Goal: Transaction & Acquisition: Book appointment/travel/reservation

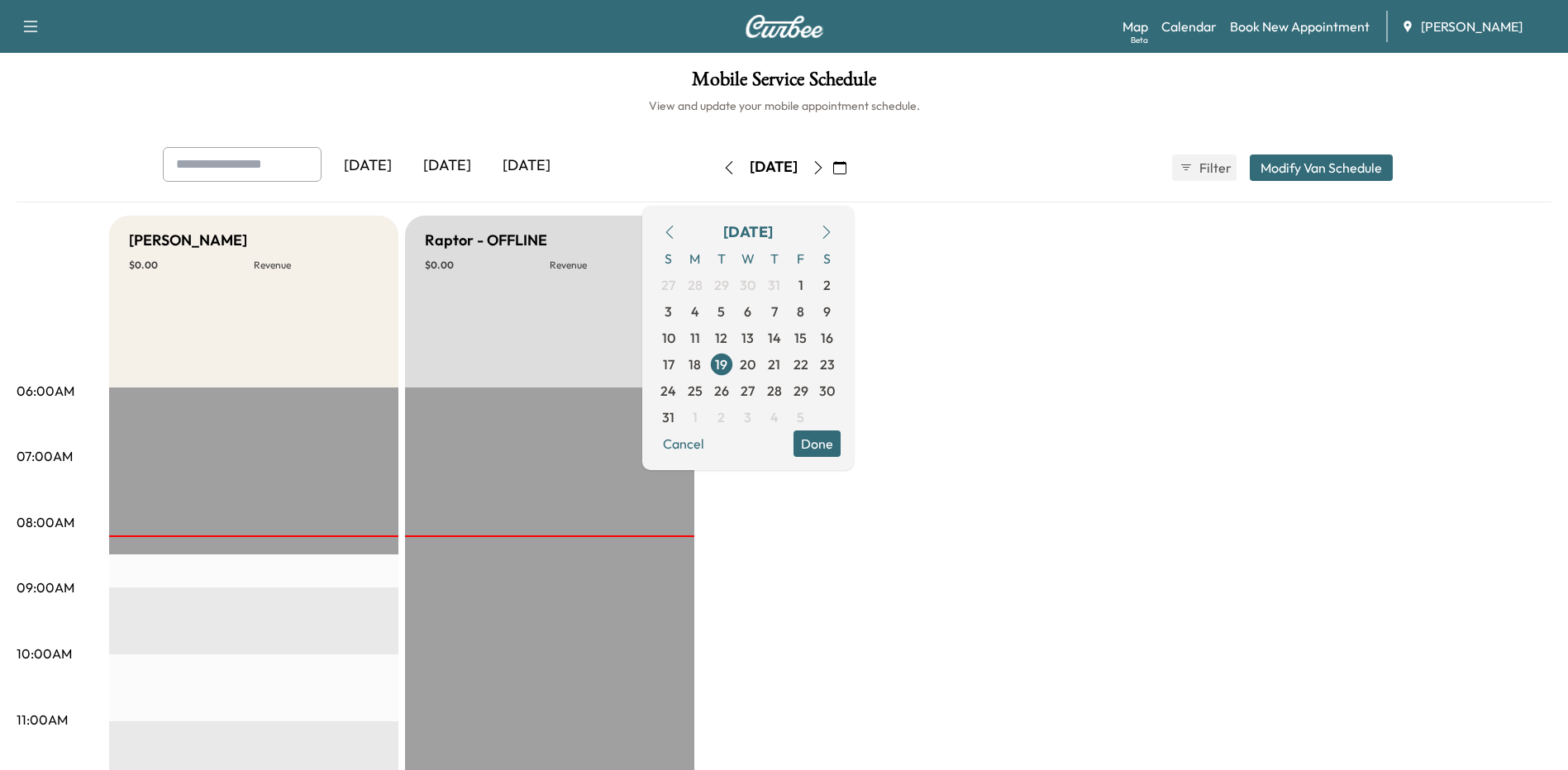
click at [841, 443] on button "Done" at bounding box center [817, 444] width 47 height 27
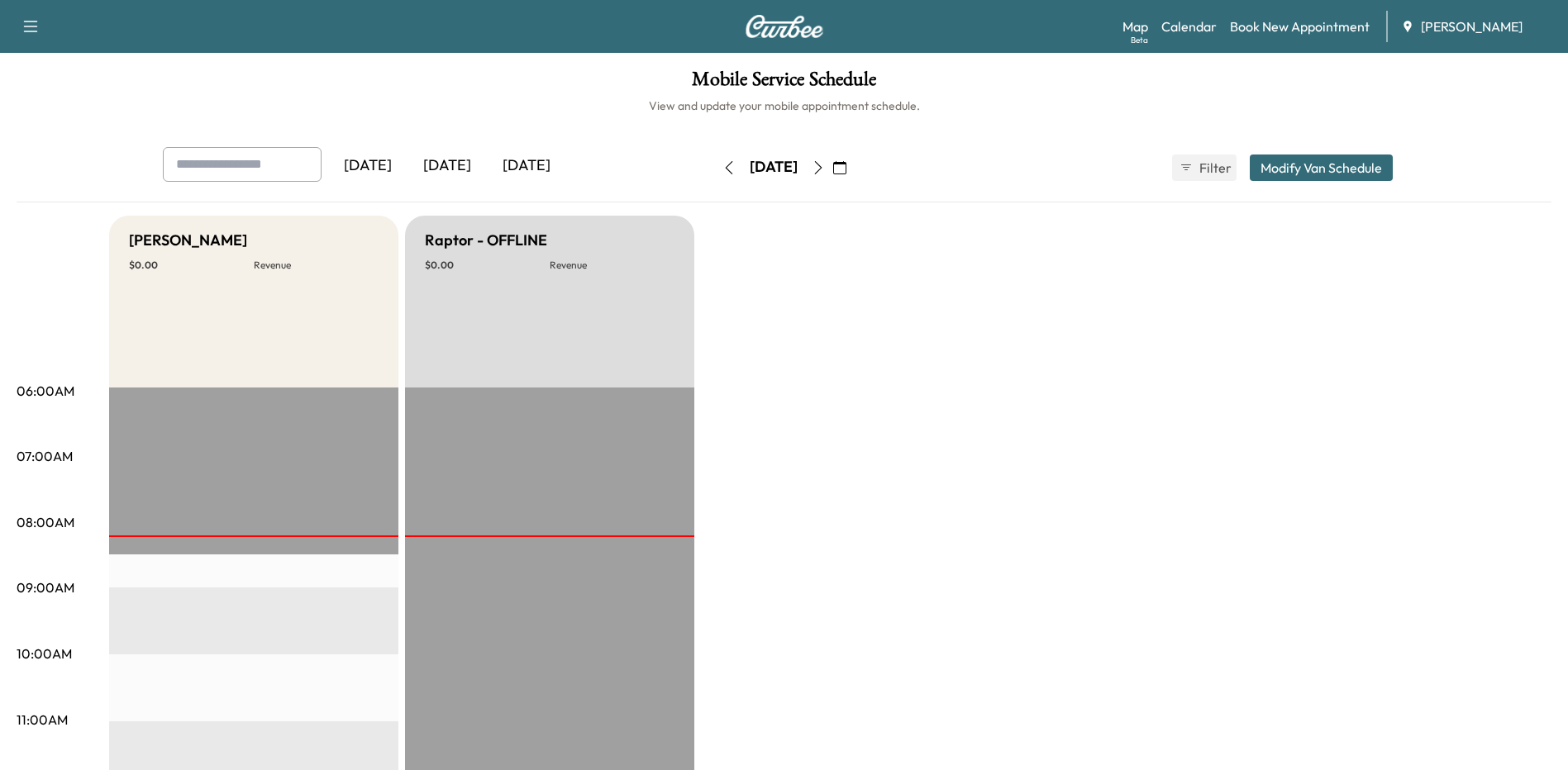
click at [1312, 26] on link "Book New Appointment" at bounding box center [1300, 26] width 140 height 20
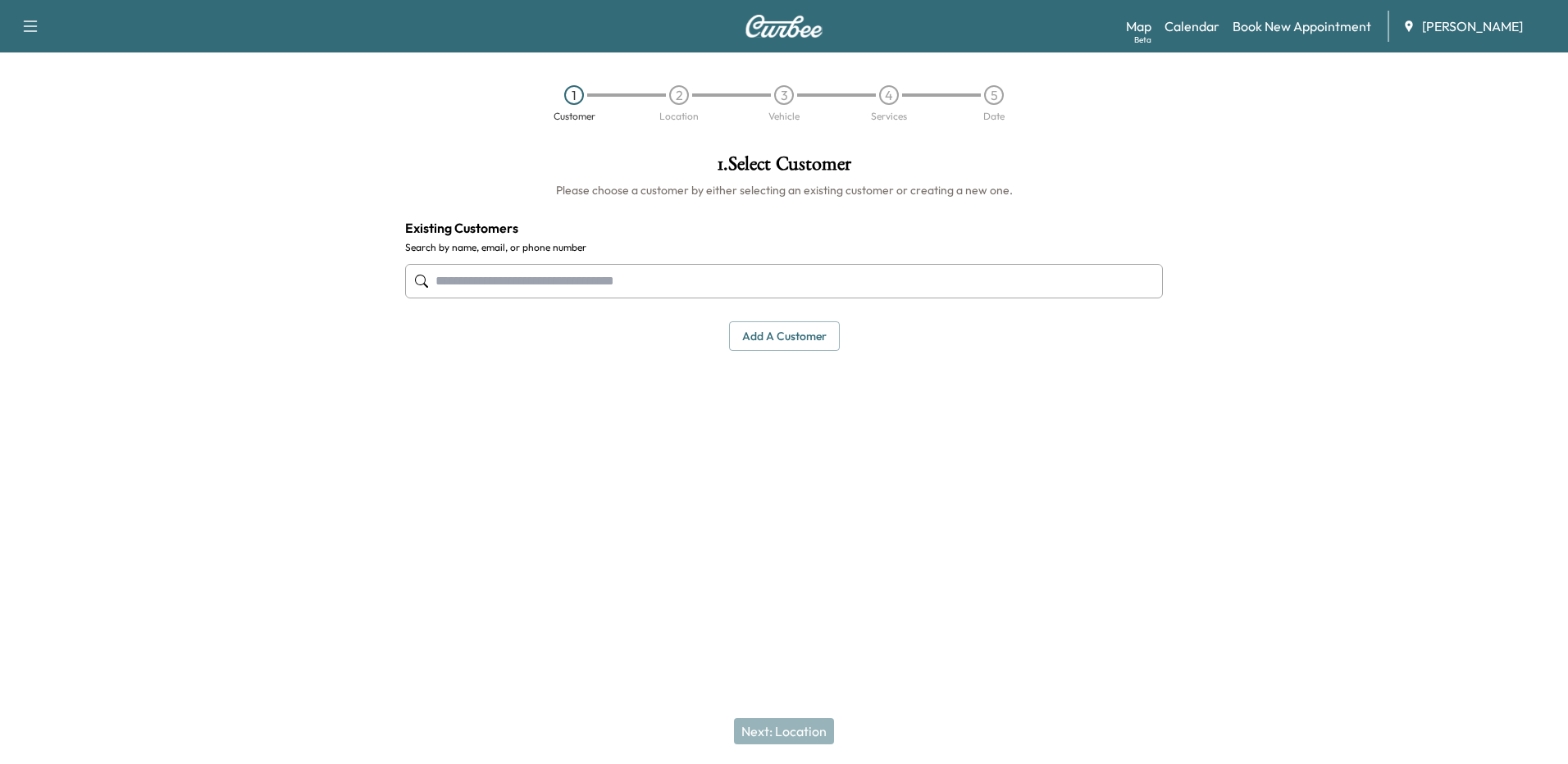
click at [581, 279] on input "text" at bounding box center [784, 281] width 758 height 34
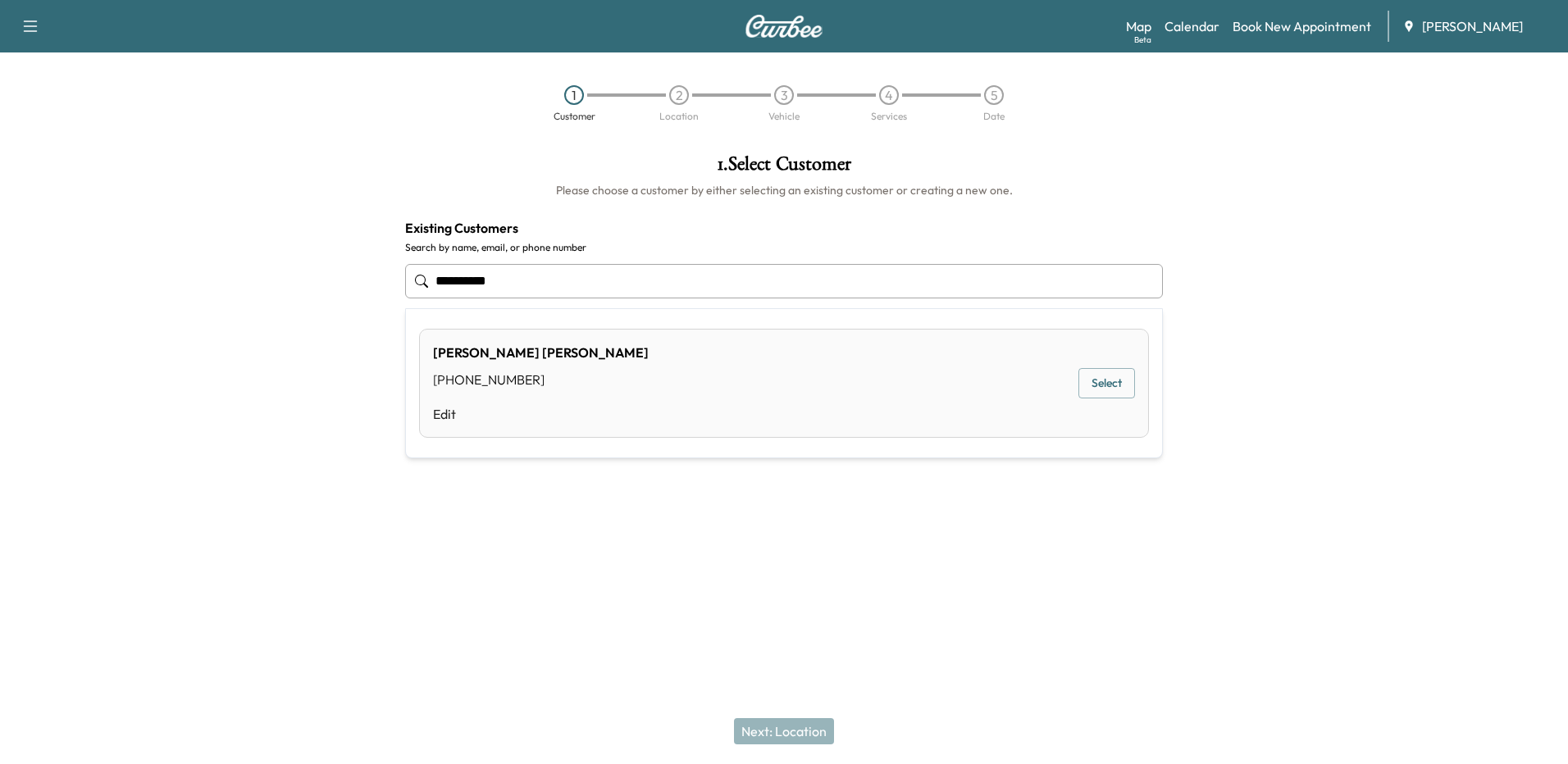
type input "**********"
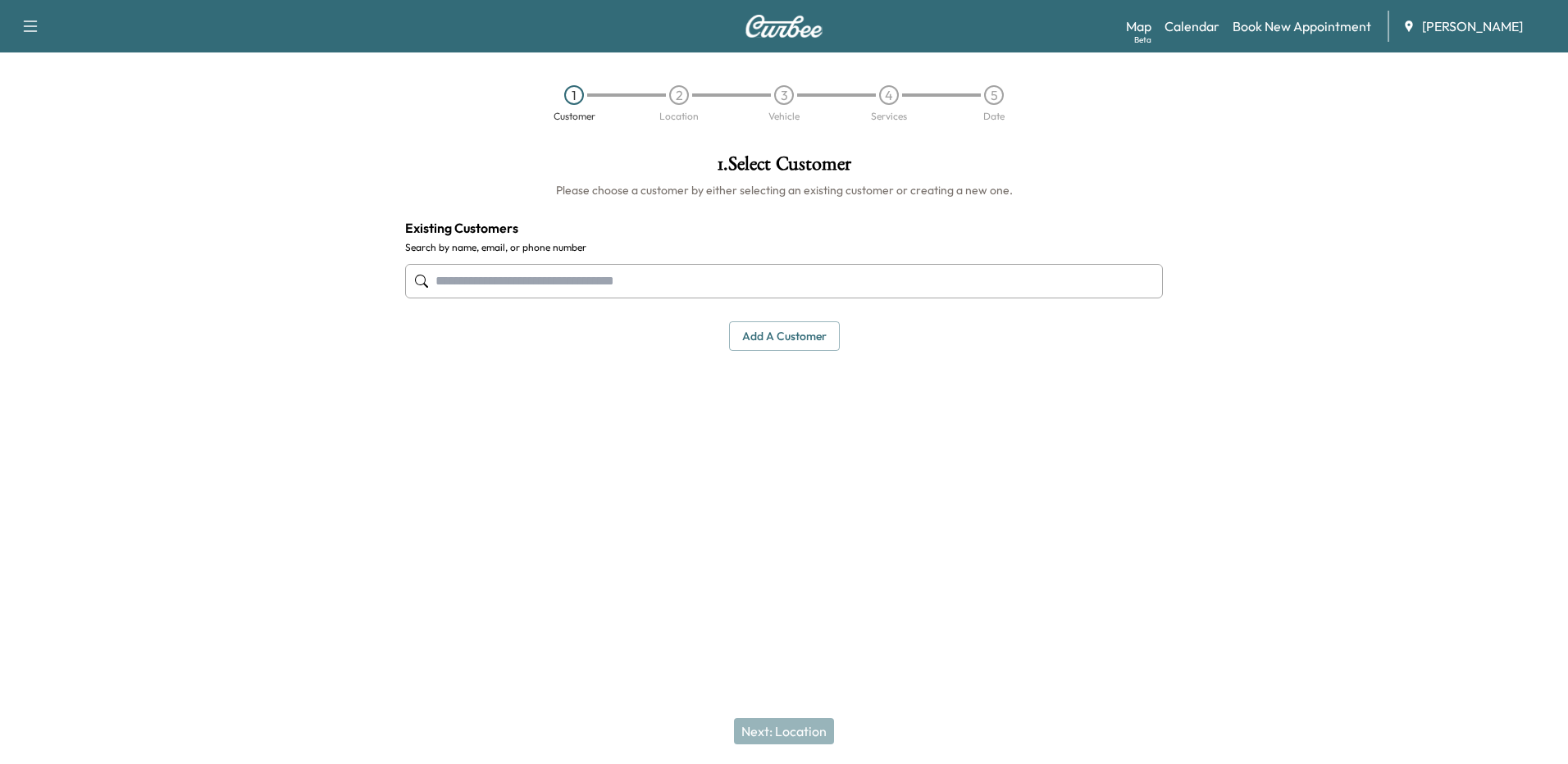
click at [1289, 26] on link "Book New Appointment" at bounding box center [1301, 26] width 138 height 20
click at [1256, 27] on link "Book New Appointment" at bounding box center [1301, 26] width 138 height 20
click at [1198, 22] on link "Calendar" at bounding box center [1192, 26] width 55 height 20
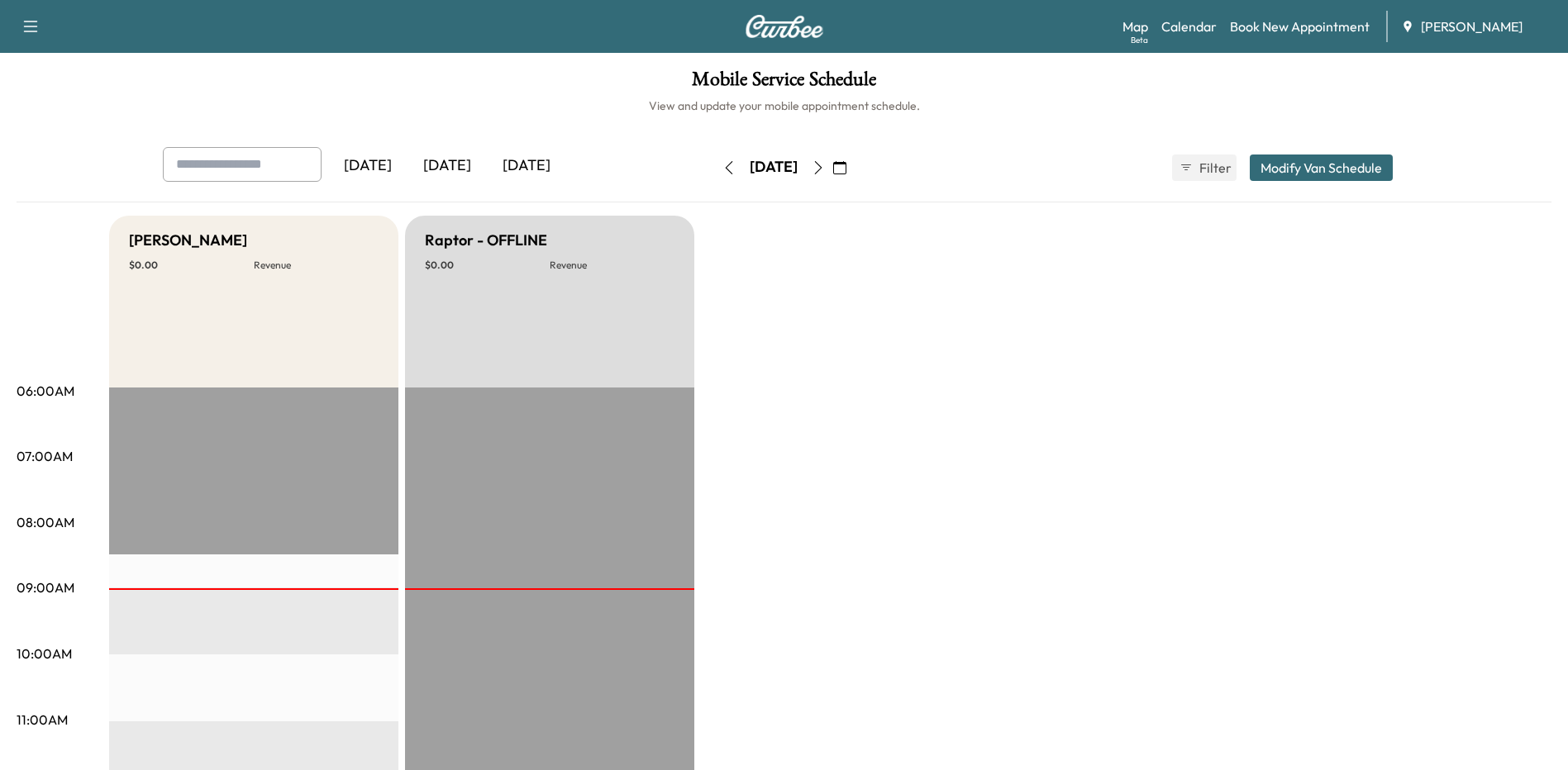
click at [825, 165] on icon "button" at bounding box center [818, 167] width 13 height 13
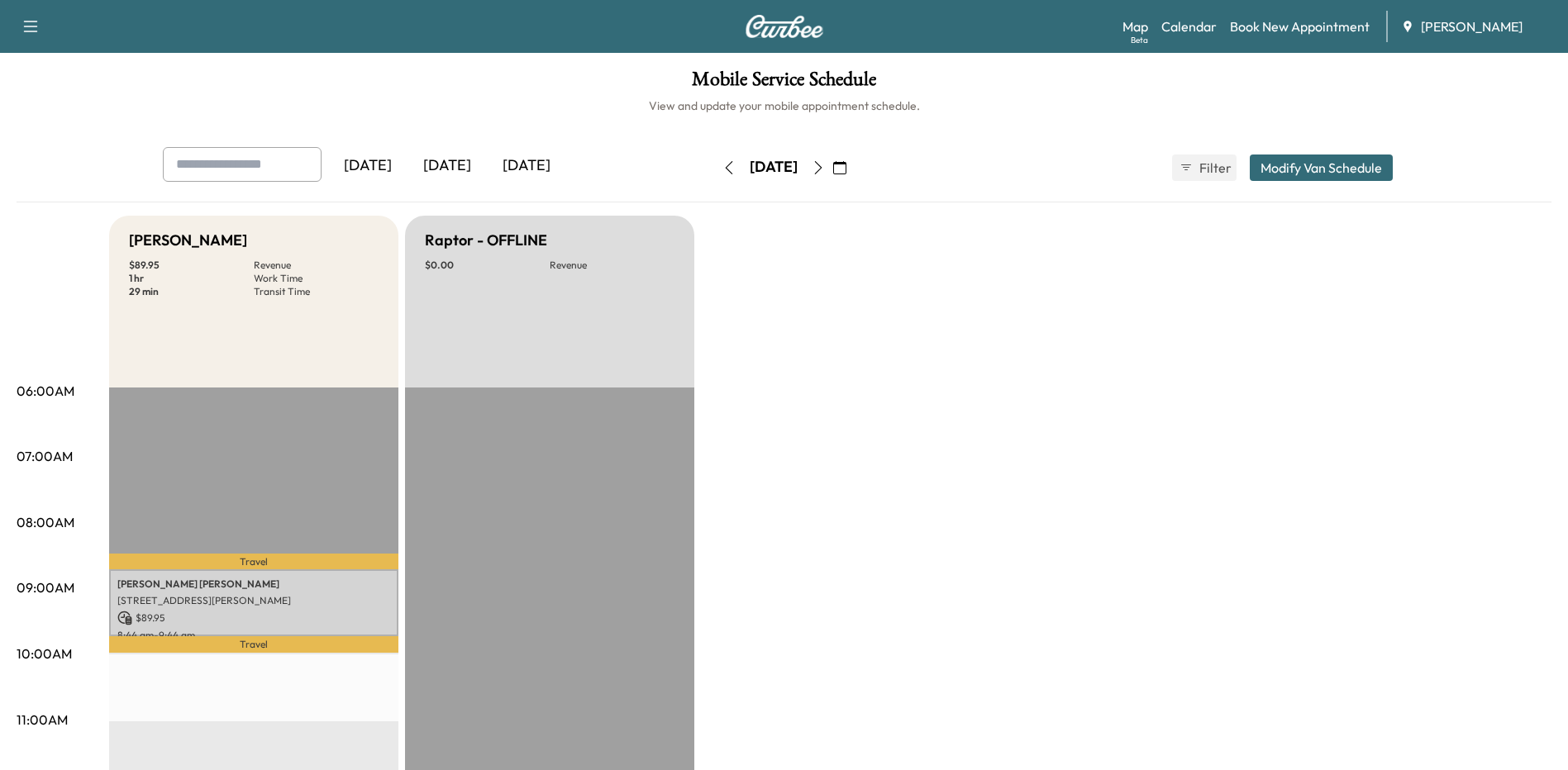
click at [1278, 23] on link "Book New Appointment" at bounding box center [1300, 26] width 140 height 20
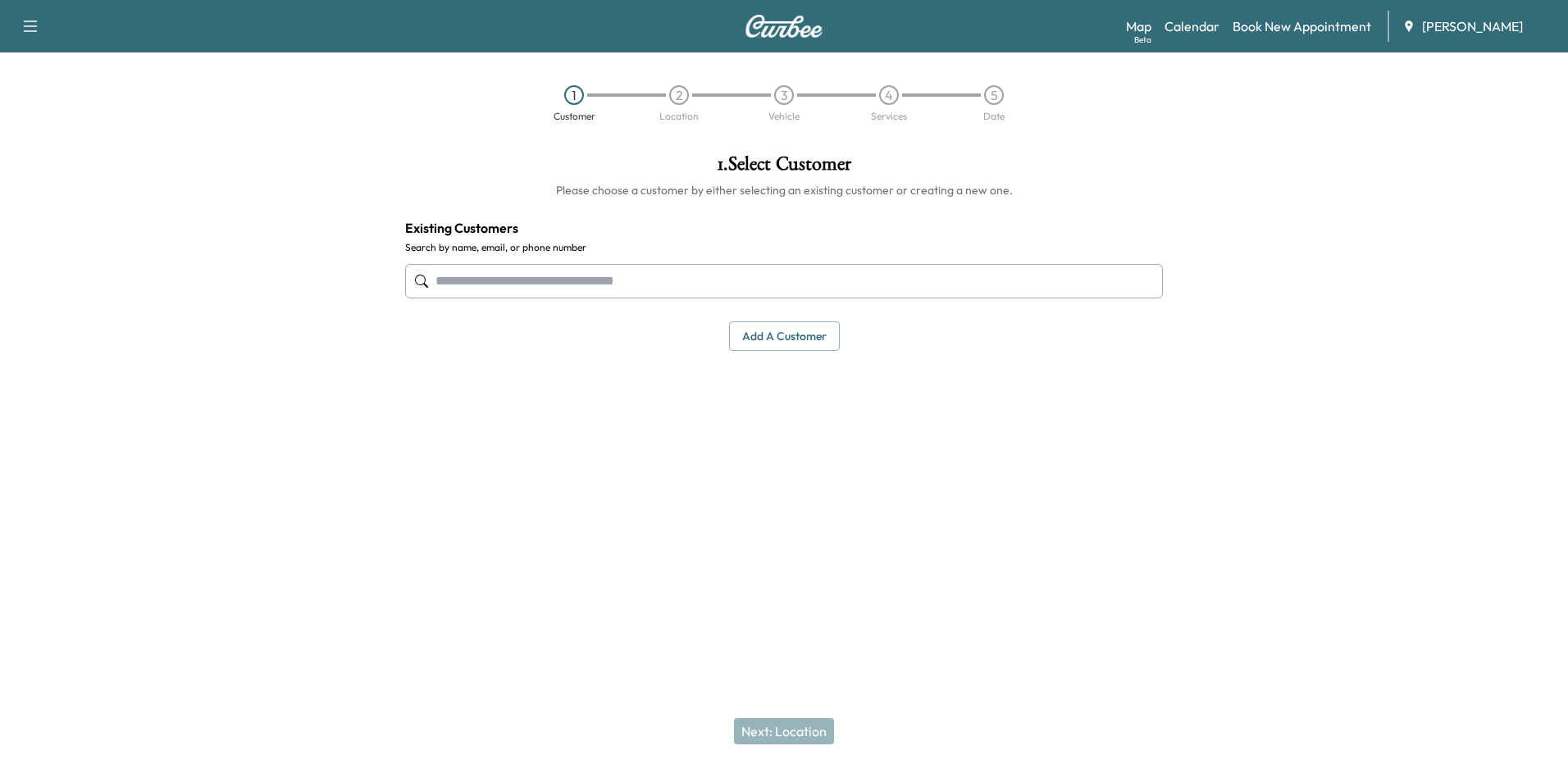
click at [482, 277] on input "text" at bounding box center [784, 281] width 758 height 34
click at [1347, 38] on div "Map Beta Calendar Book New Appointment [PERSON_NAME]" at bounding box center [1341, 26] width 429 height 31
click at [1342, 26] on link "Book New Appointment" at bounding box center [1301, 26] width 138 height 20
click at [1248, 31] on link "Book New Appointment" at bounding box center [1301, 26] width 138 height 20
click at [1329, 20] on link "Book New Appointment" at bounding box center [1301, 26] width 138 height 20
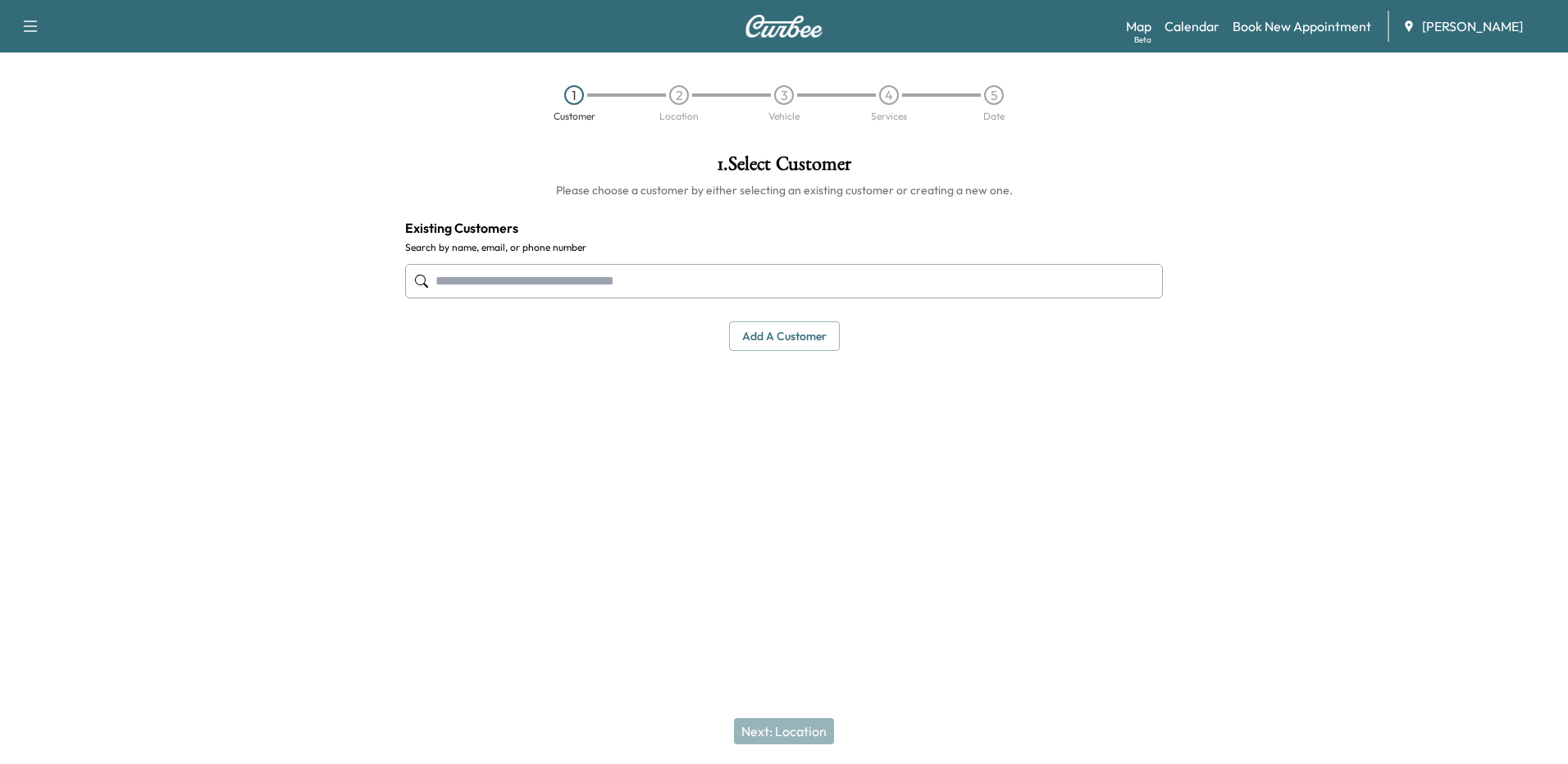
click at [1264, 27] on link "Book New Appointment" at bounding box center [1301, 26] width 138 height 20
click at [789, 339] on button "Add a customer" at bounding box center [784, 337] width 111 height 31
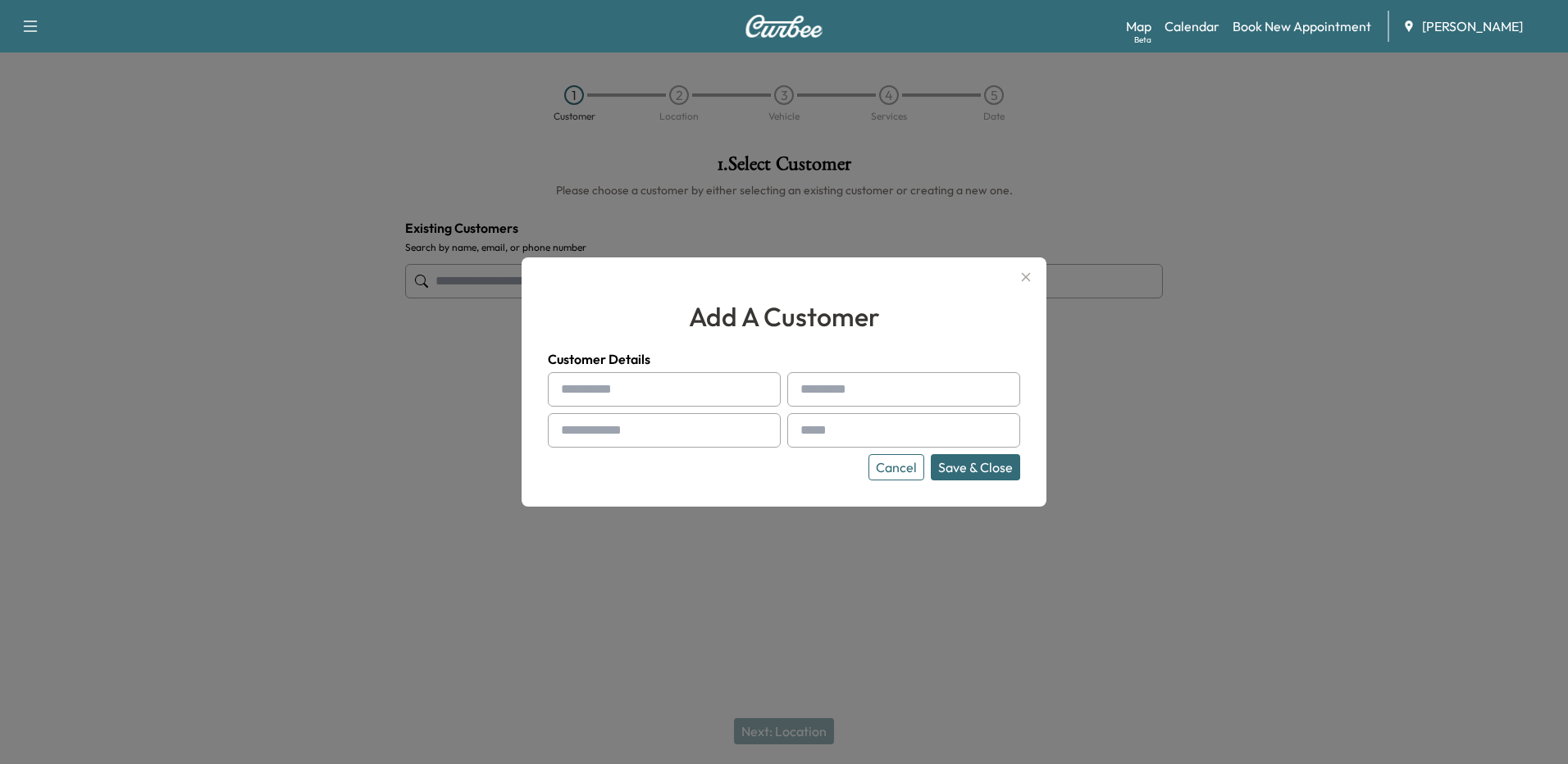
click at [639, 393] on input "text" at bounding box center [664, 390] width 233 height 34
type input "*****"
type input "******"
click at [626, 436] on input "text" at bounding box center [664, 431] width 233 height 34
click at [672, 432] on input "text" at bounding box center [664, 431] width 233 height 34
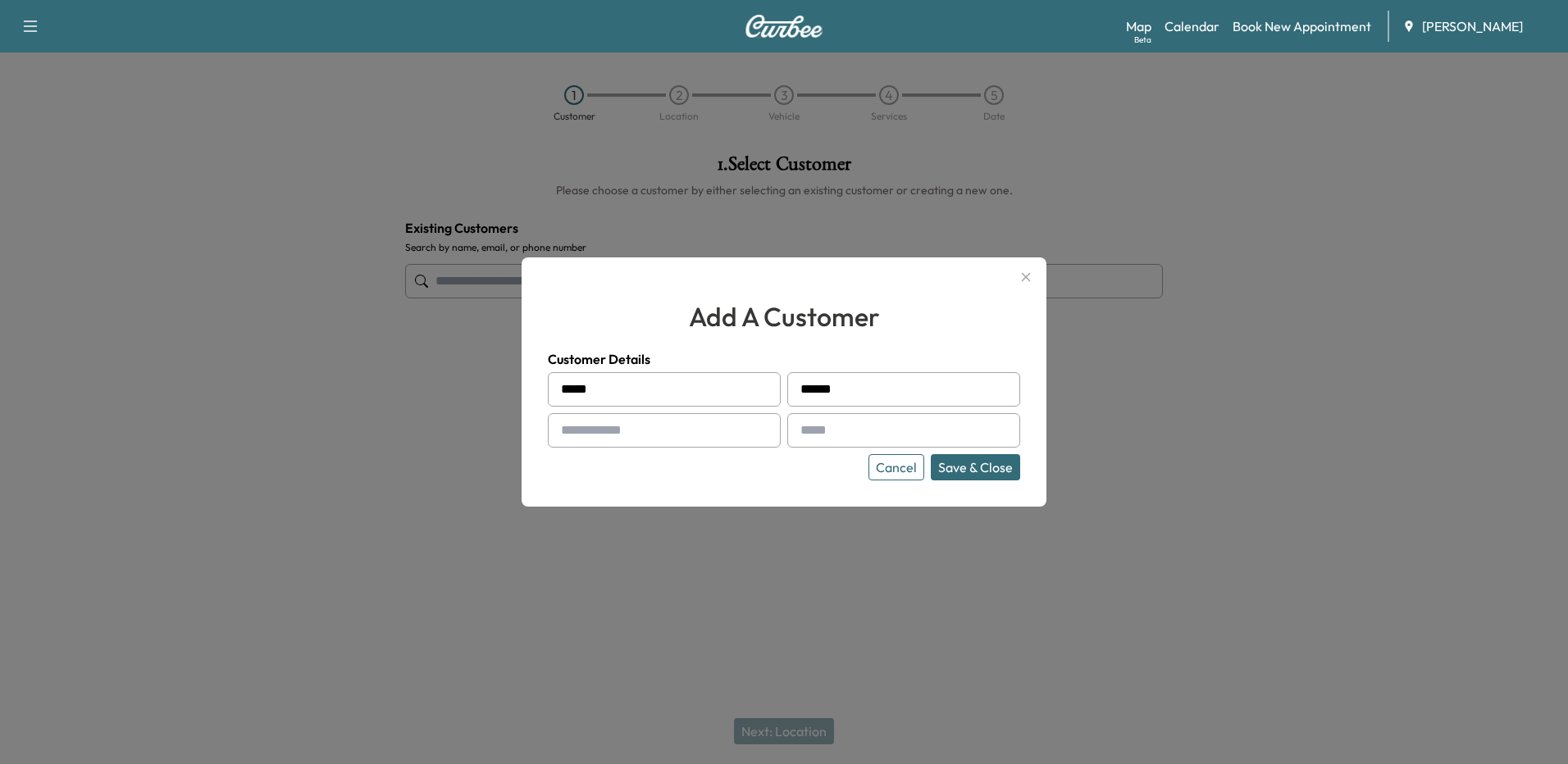
drag, startPoint x: 567, startPoint y: 442, endPoint x: 578, endPoint y: 432, distance: 14.9
click at [567, 442] on input "text" at bounding box center [664, 431] width 233 height 34
type input "**********"
click at [884, 427] on input "text" at bounding box center [903, 431] width 233 height 34
click at [852, 428] on input "text" at bounding box center [903, 431] width 233 height 34
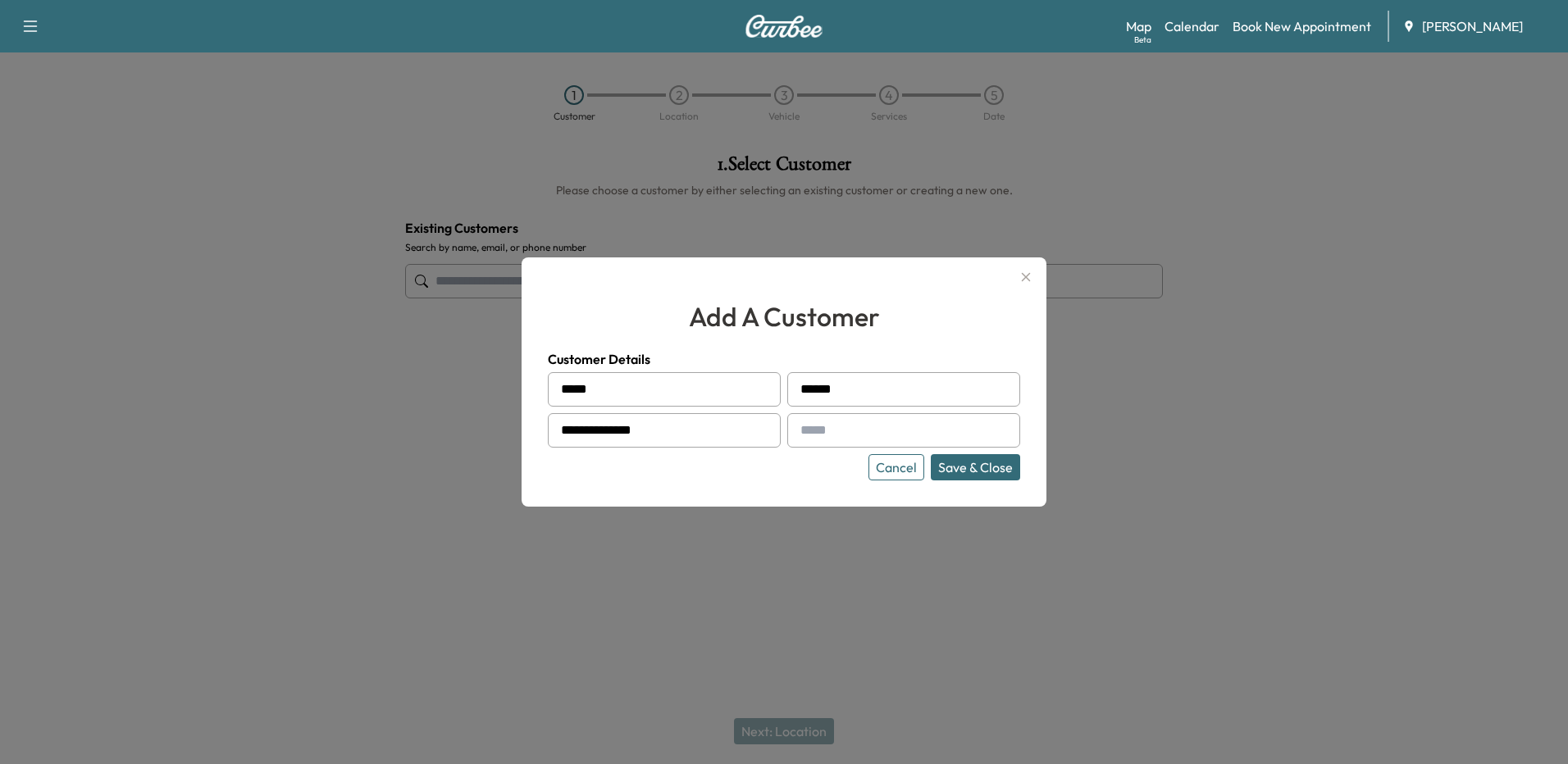
paste input "**********"
type input "**********"
click at [976, 465] on button "Save & Close" at bounding box center [975, 467] width 90 height 26
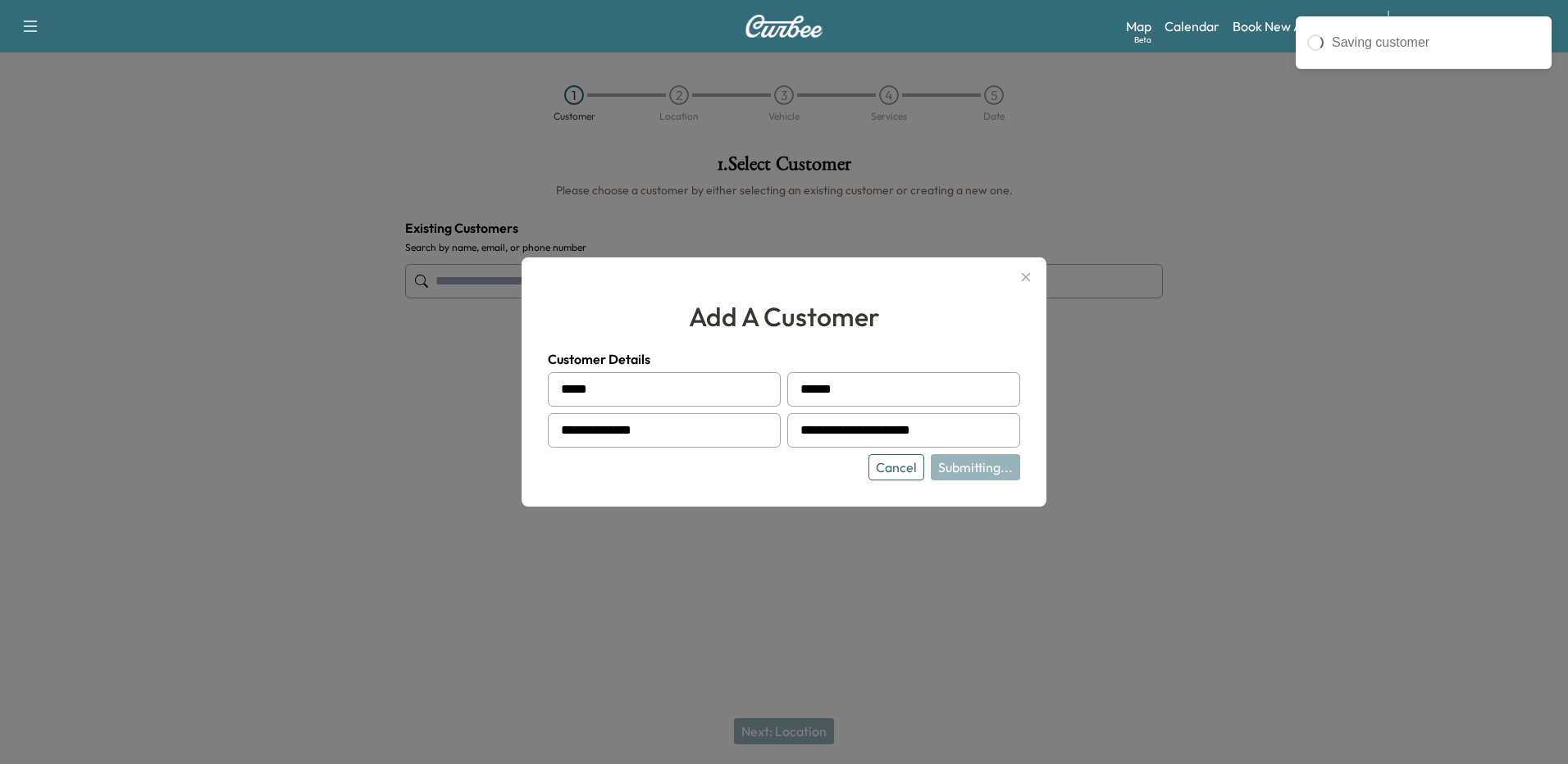
type input "**********"
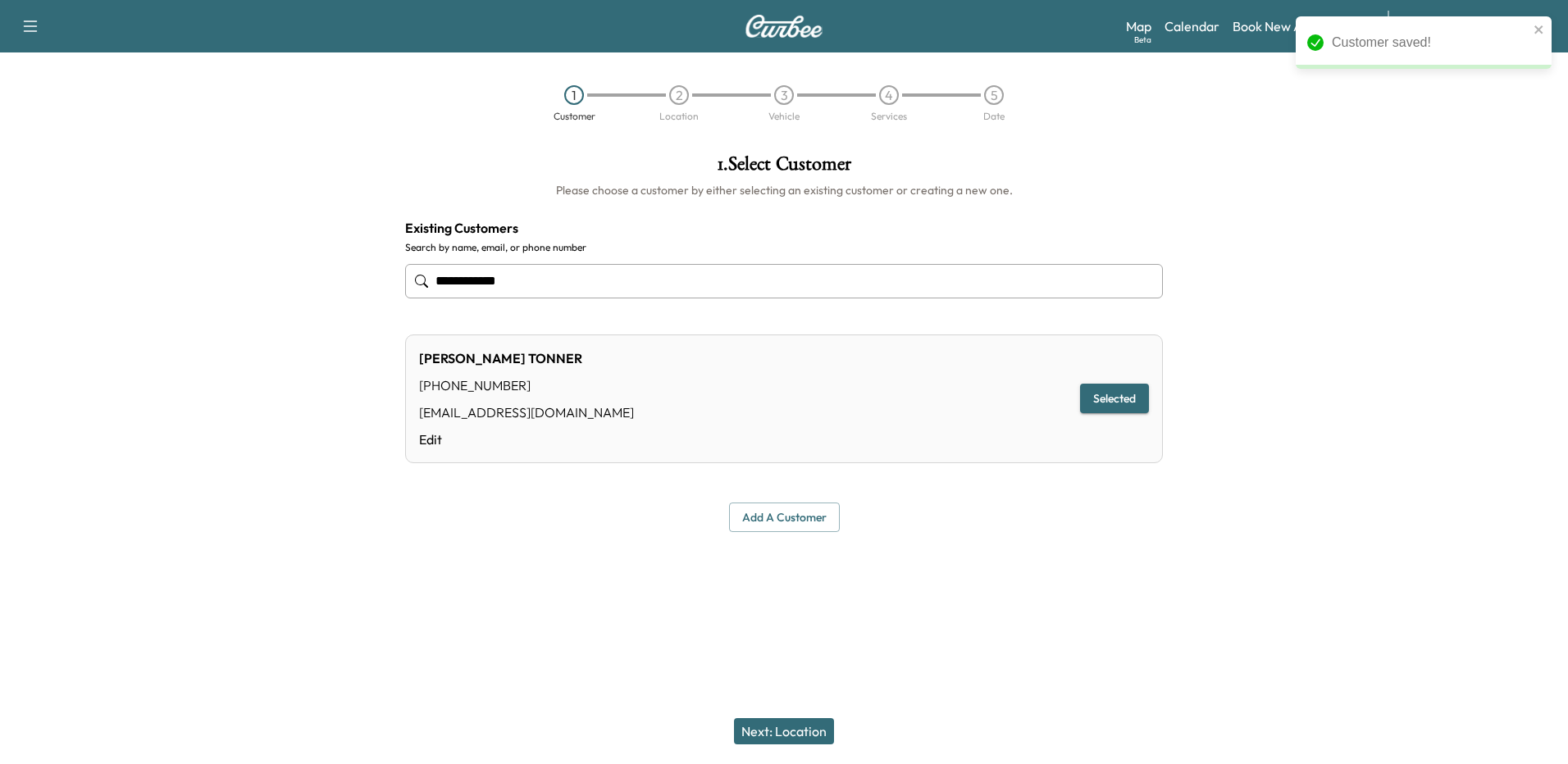
drag, startPoint x: 808, startPoint y: 728, endPoint x: 837, endPoint y: 710, distance: 34.1
click at [808, 728] on button "Next: Location" at bounding box center [784, 732] width 100 height 26
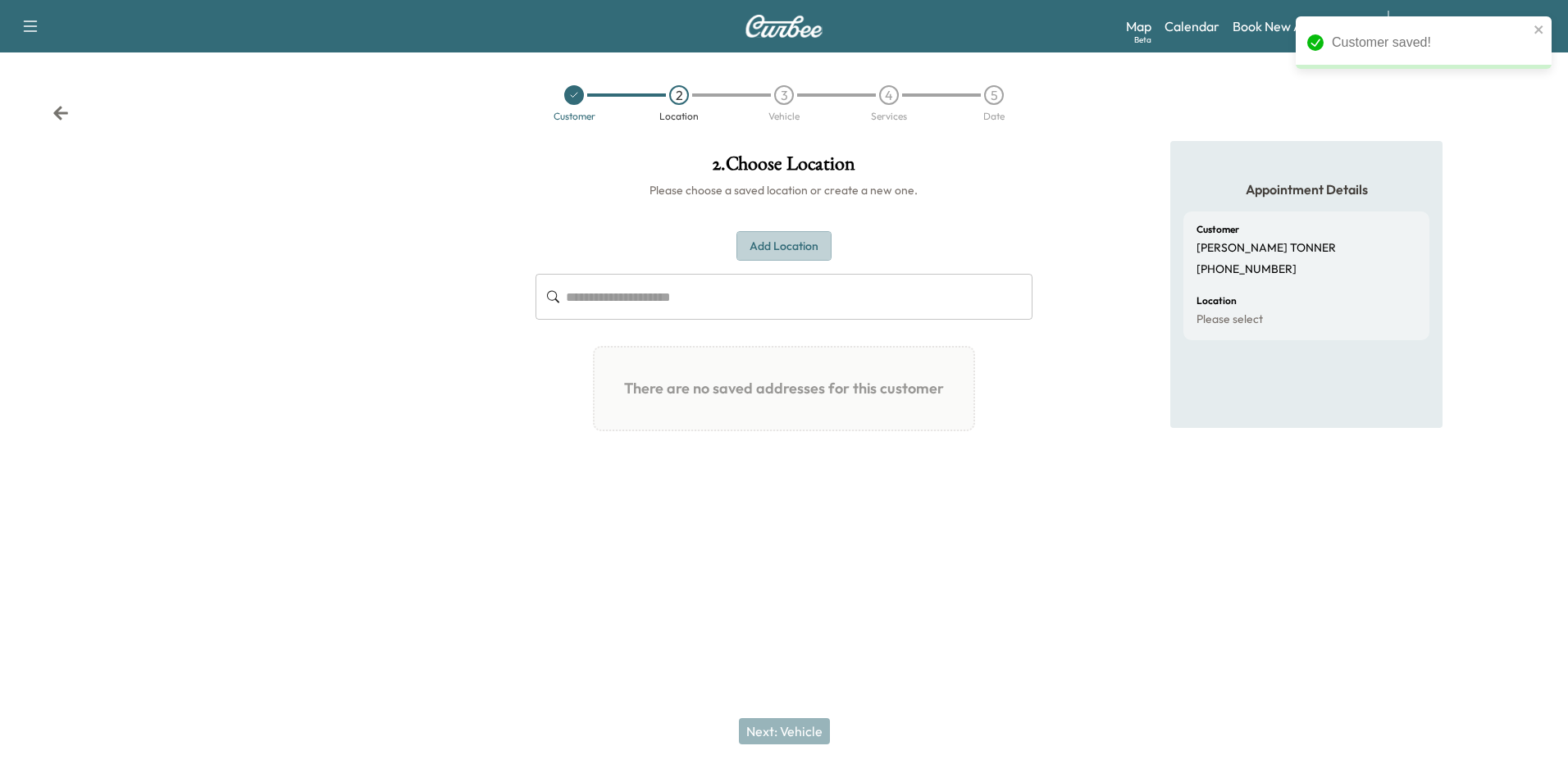
click at [752, 249] on button "Add Location" at bounding box center [784, 247] width 95 height 31
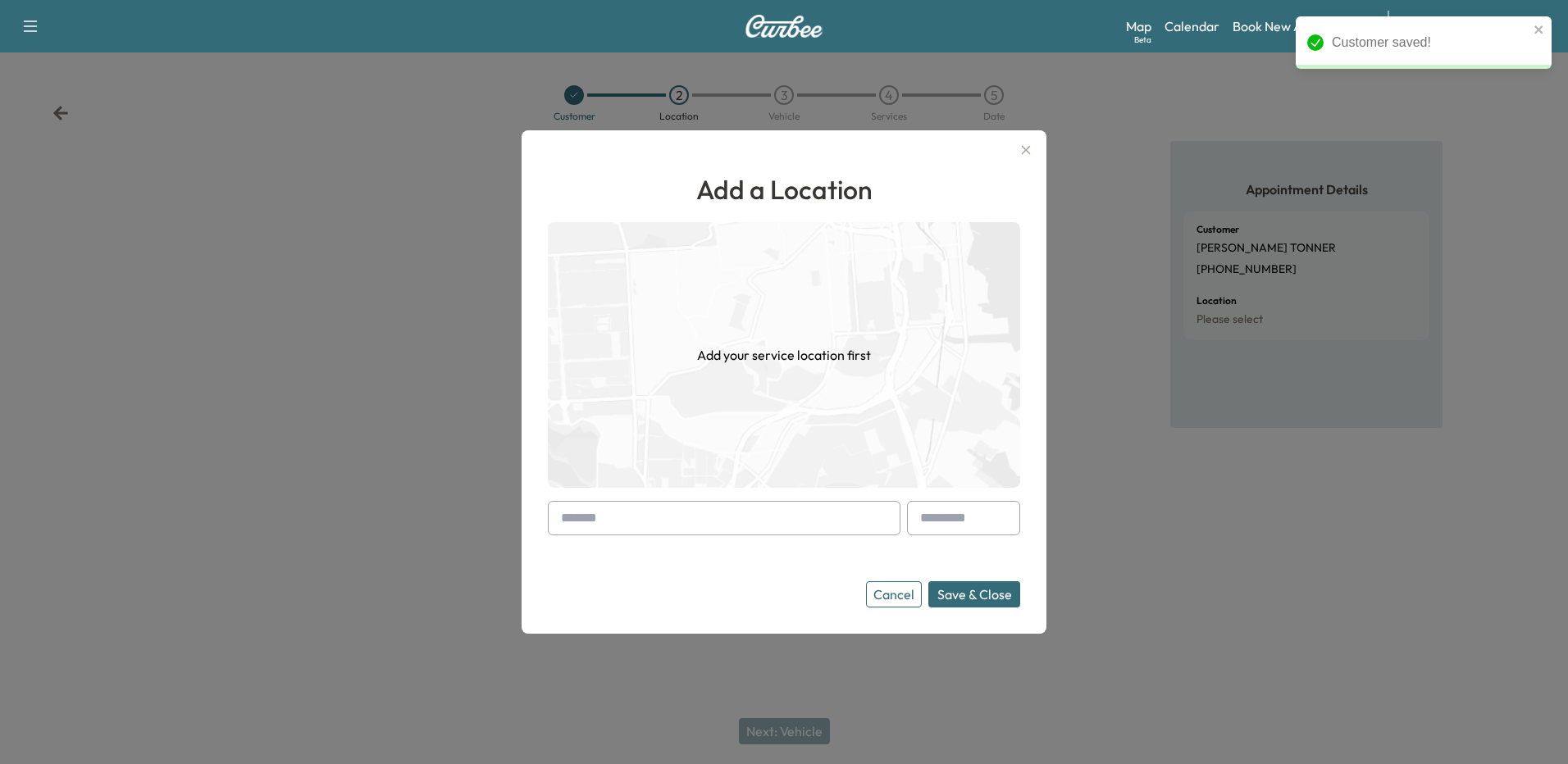
click at [700, 516] on input "text" at bounding box center [724, 518] width 353 height 34
paste input "**********"
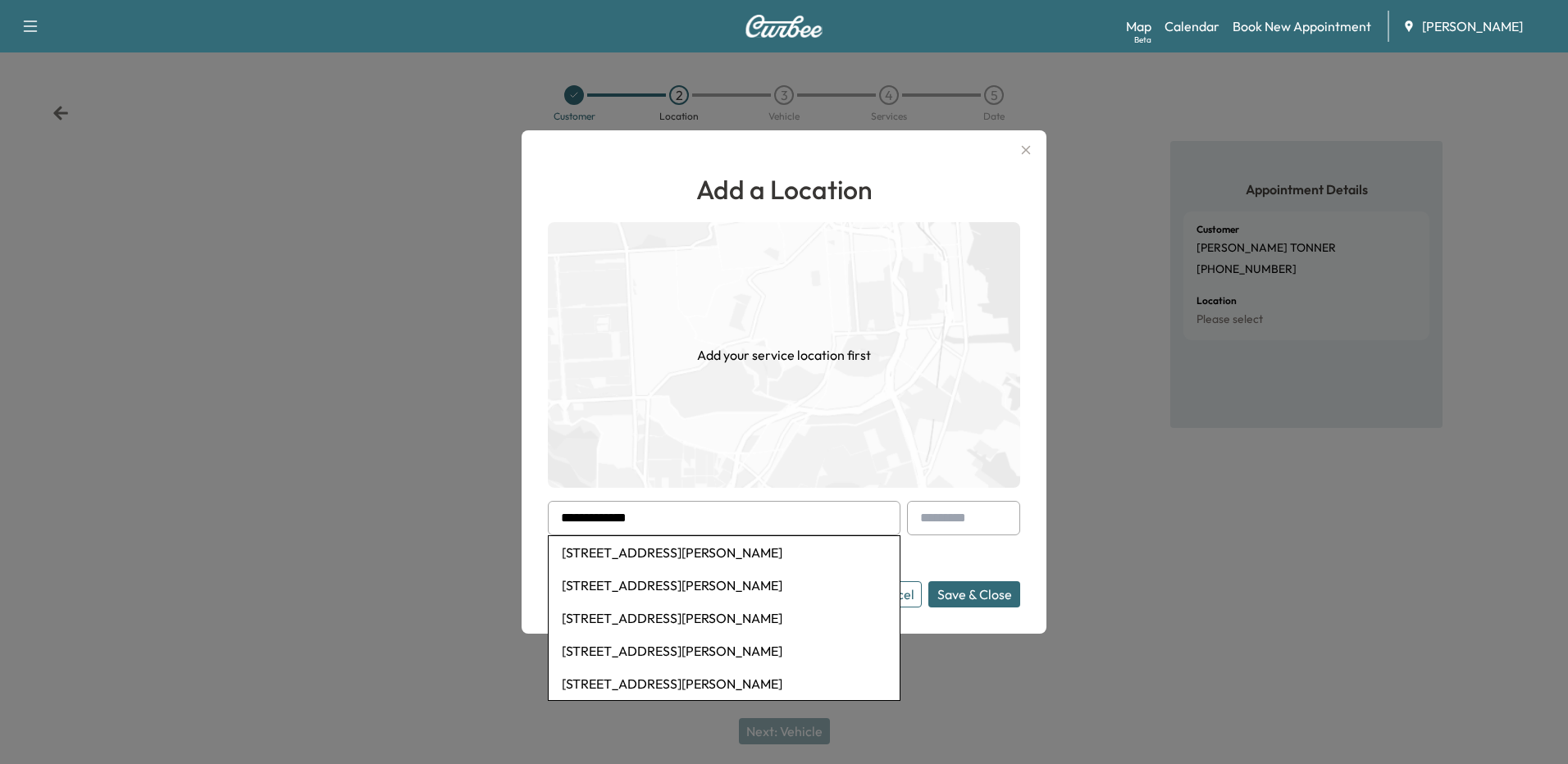
click at [766, 555] on li "[STREET_ADDRESS][PERSON_NAME]" at bounding box center [724, 553] width 351 height 32
type input "**********"
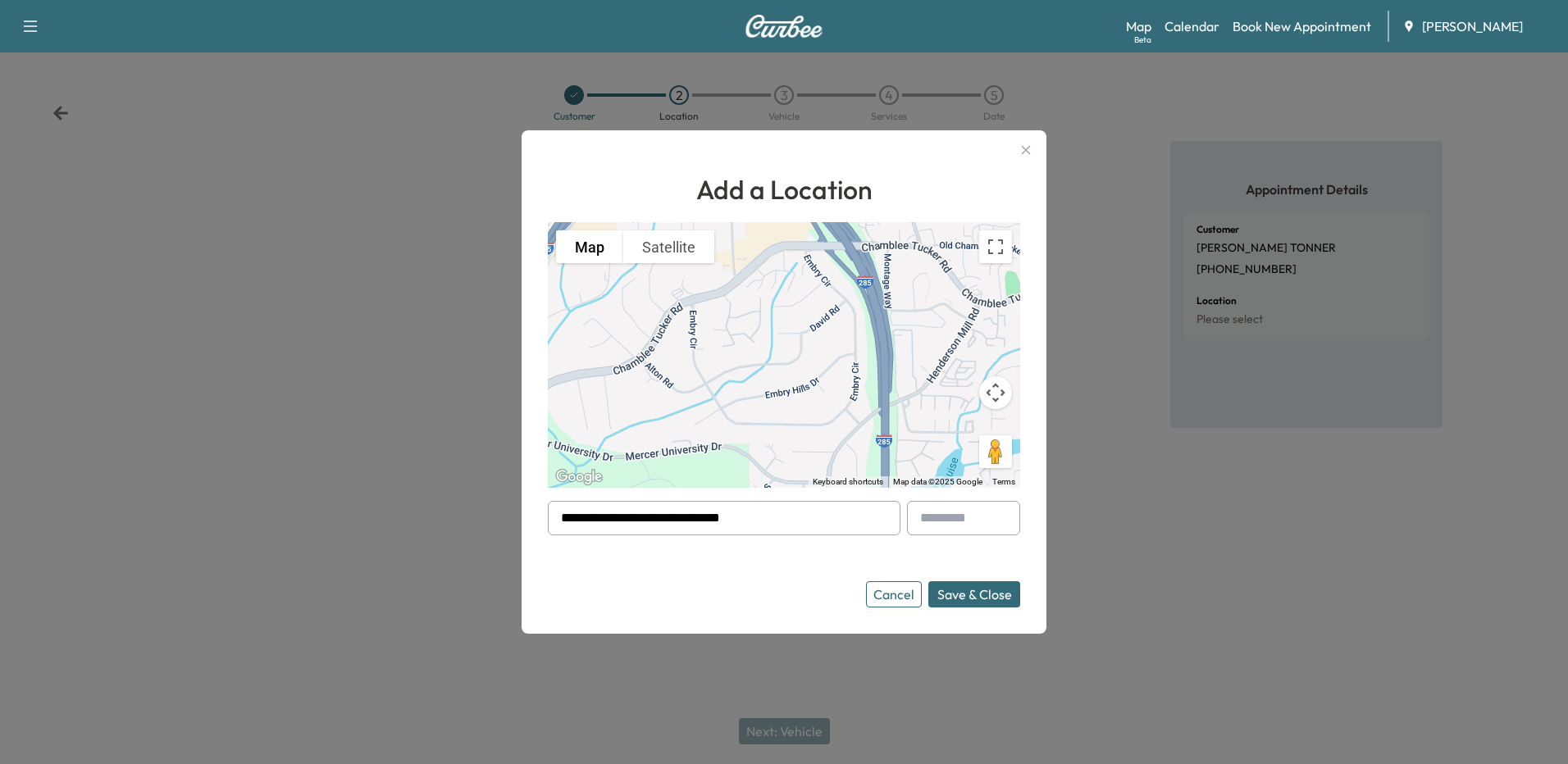
click at [984, 599] on button "Save & Close" at bounding box center [973, 594] width 91 height 26
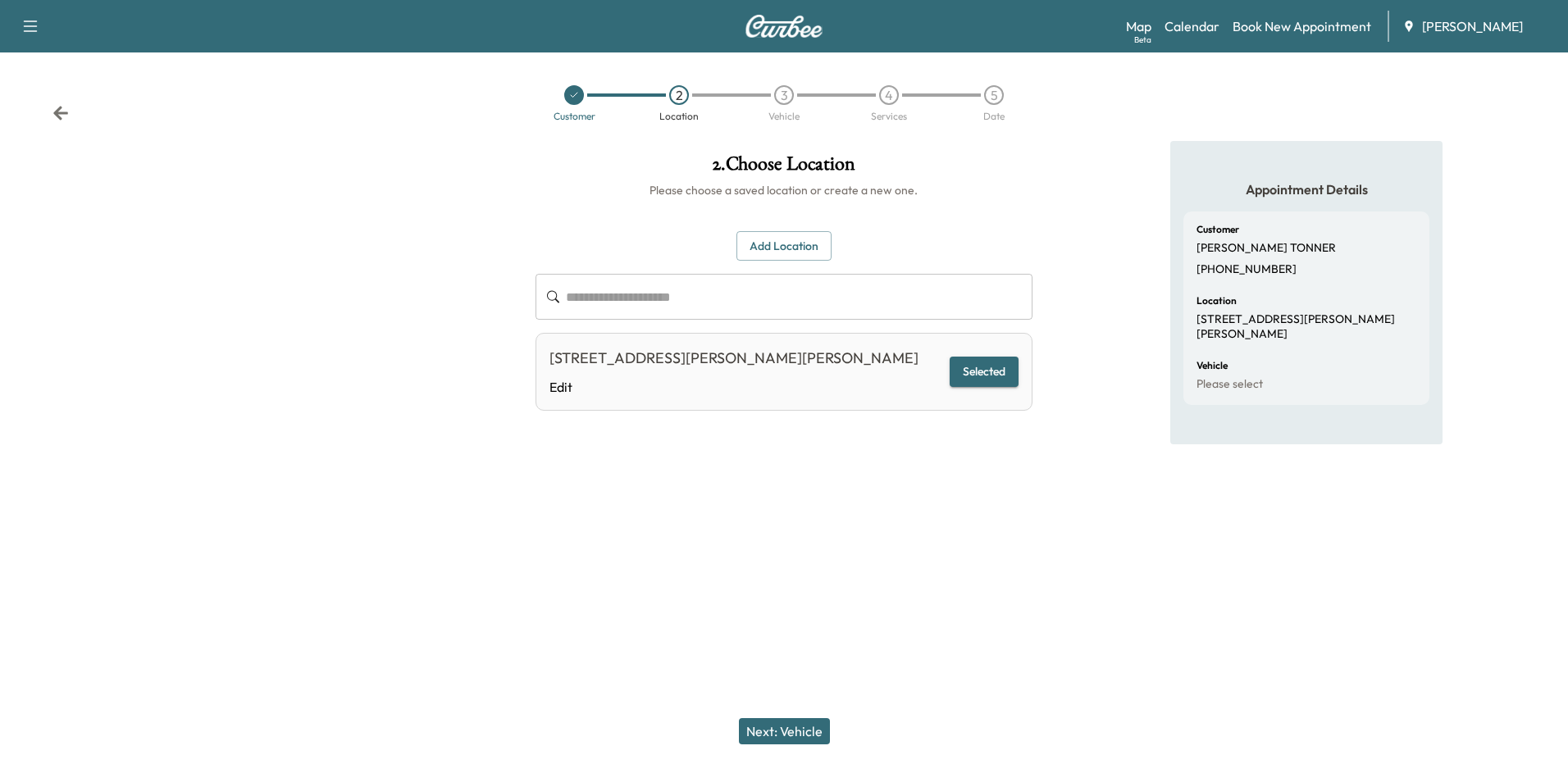
click at [797, 727] on button "Next: Vehicle" at bounding box center [784, 732] width 91 height 26
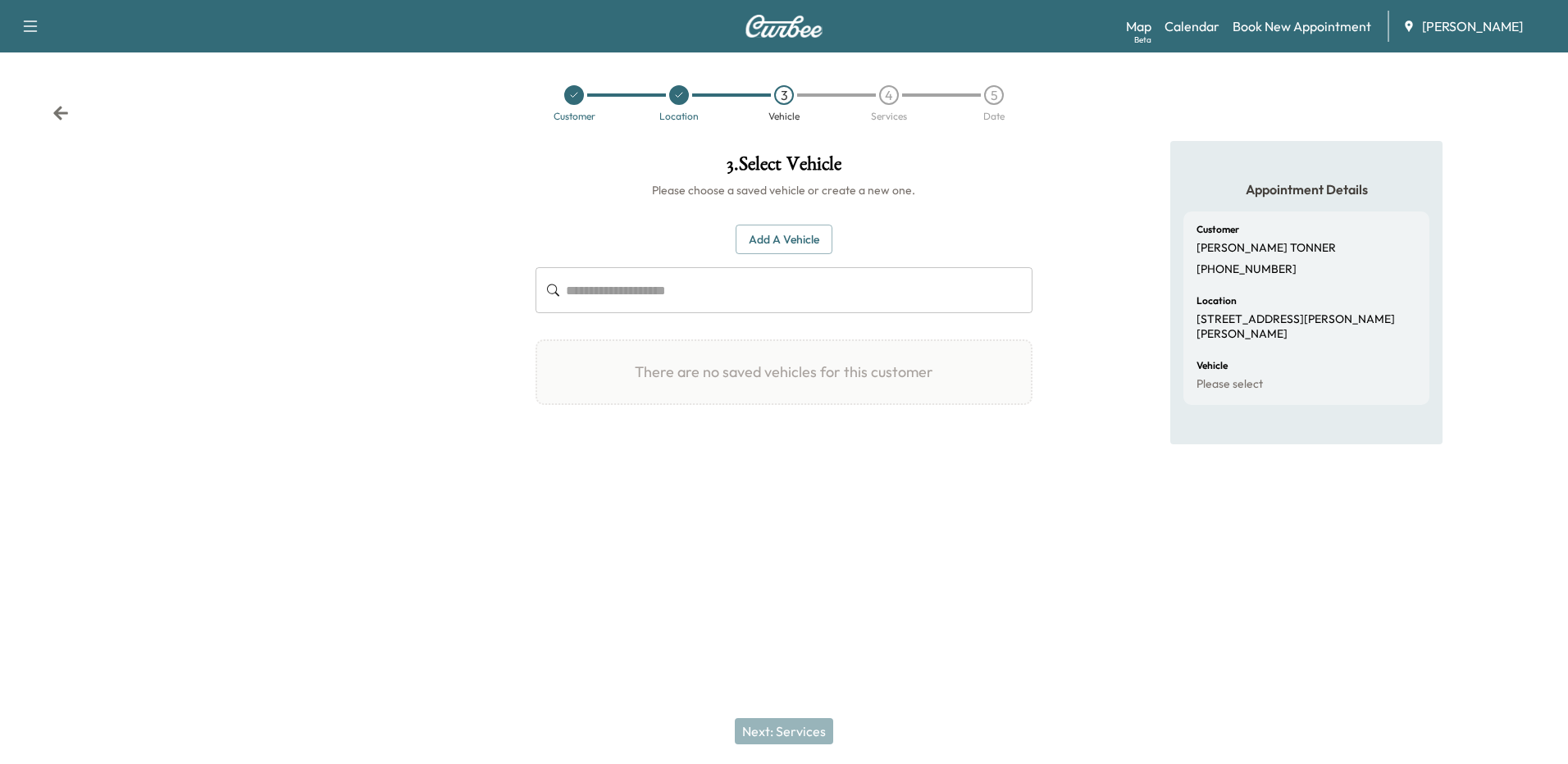
click at [778, 240] on button "Add a Vehicle" at bounding box center [784, 240] width 97 height 31
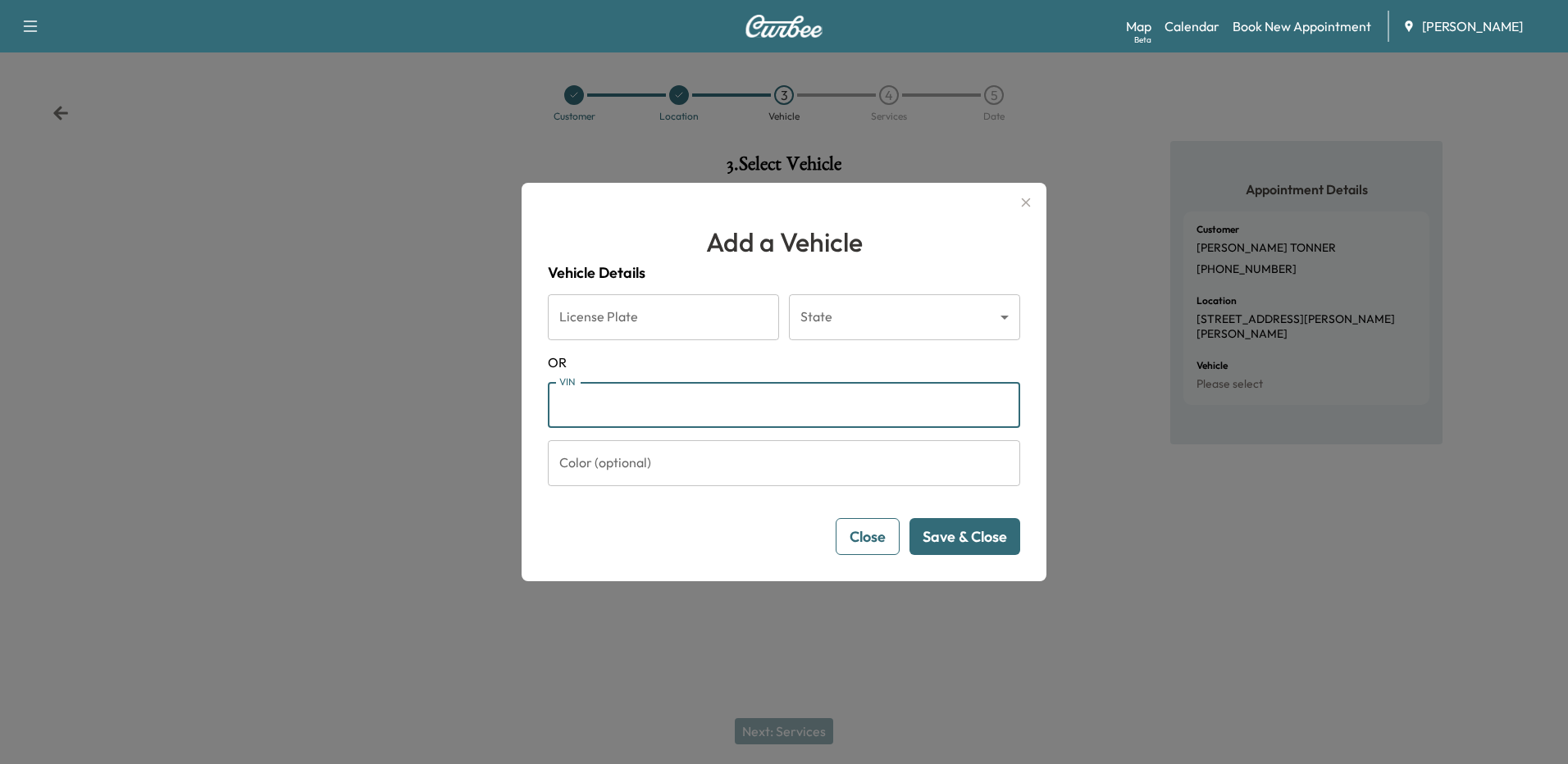
click at [629, 420] on input "VIN" at bounding box center [784, 405] width 473 height 46
click at [647, 416] on input "VIN" at bounding box center [784, 405] width 473 height 46
paste input "**********"
type input "**********"
click at [638, 524] on div "Close Checking ..." at bounding box center [784, 536] width 473 height 37
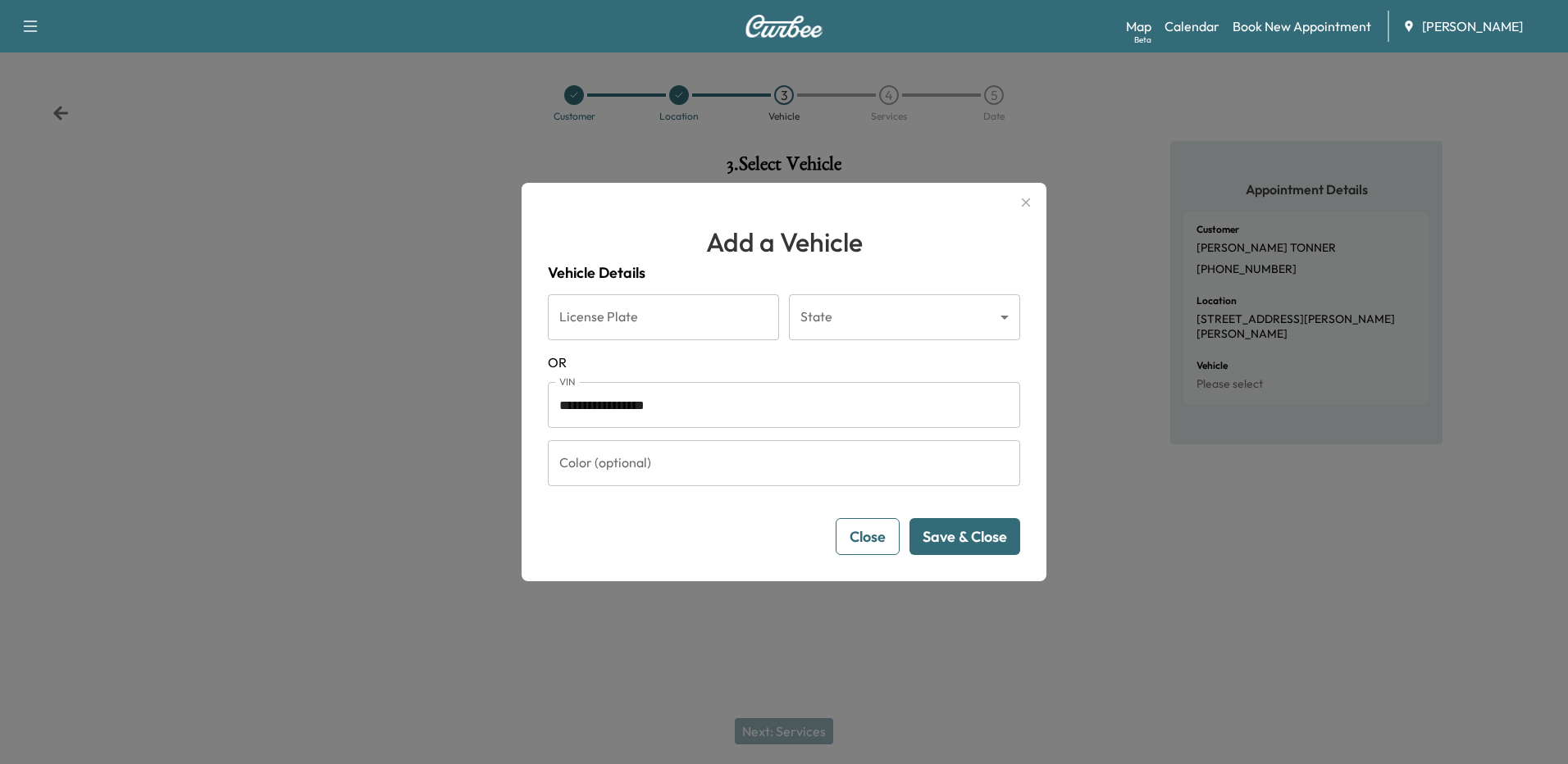
click at [965, 542] on button "Save & Close" at bounding box center [965, 536] width 111 height 37
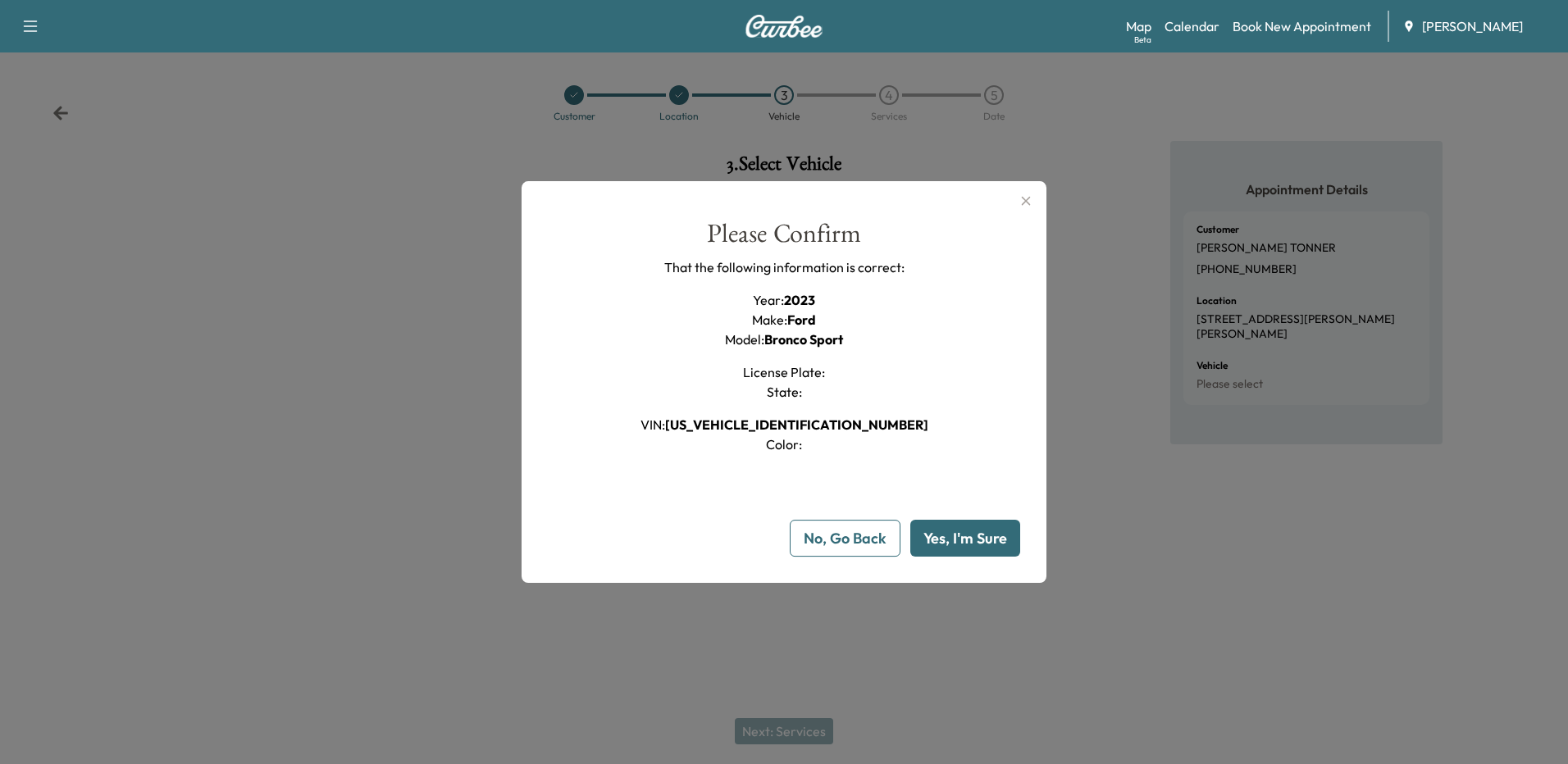
click at [1001, 544] on button "Yes, I'm Sure" at bounding box center [965, 538] width 110 height 37
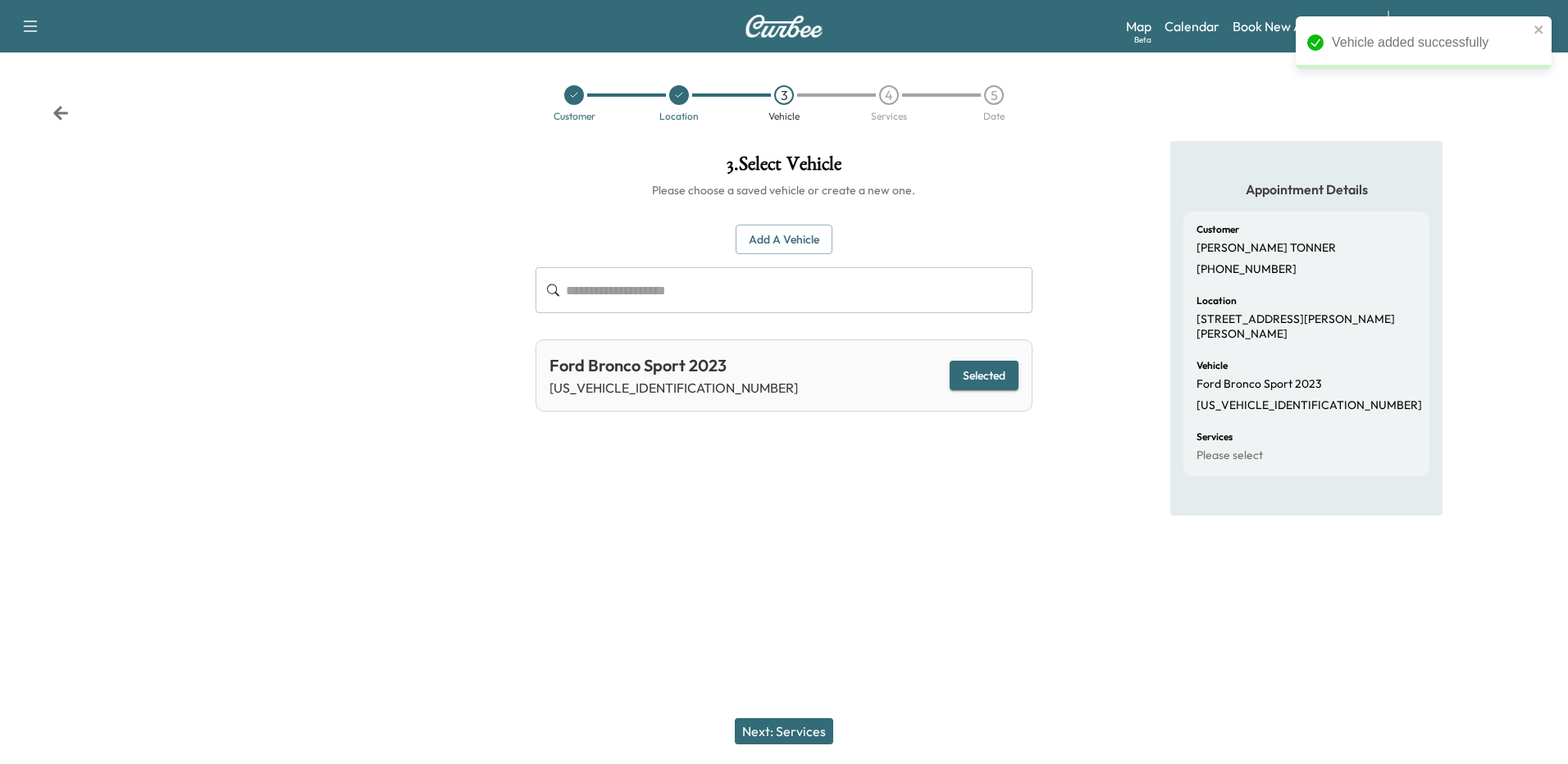
click at [794, 733] on button "Next: Services" at bounding box center [784, 732] width 98 height 26
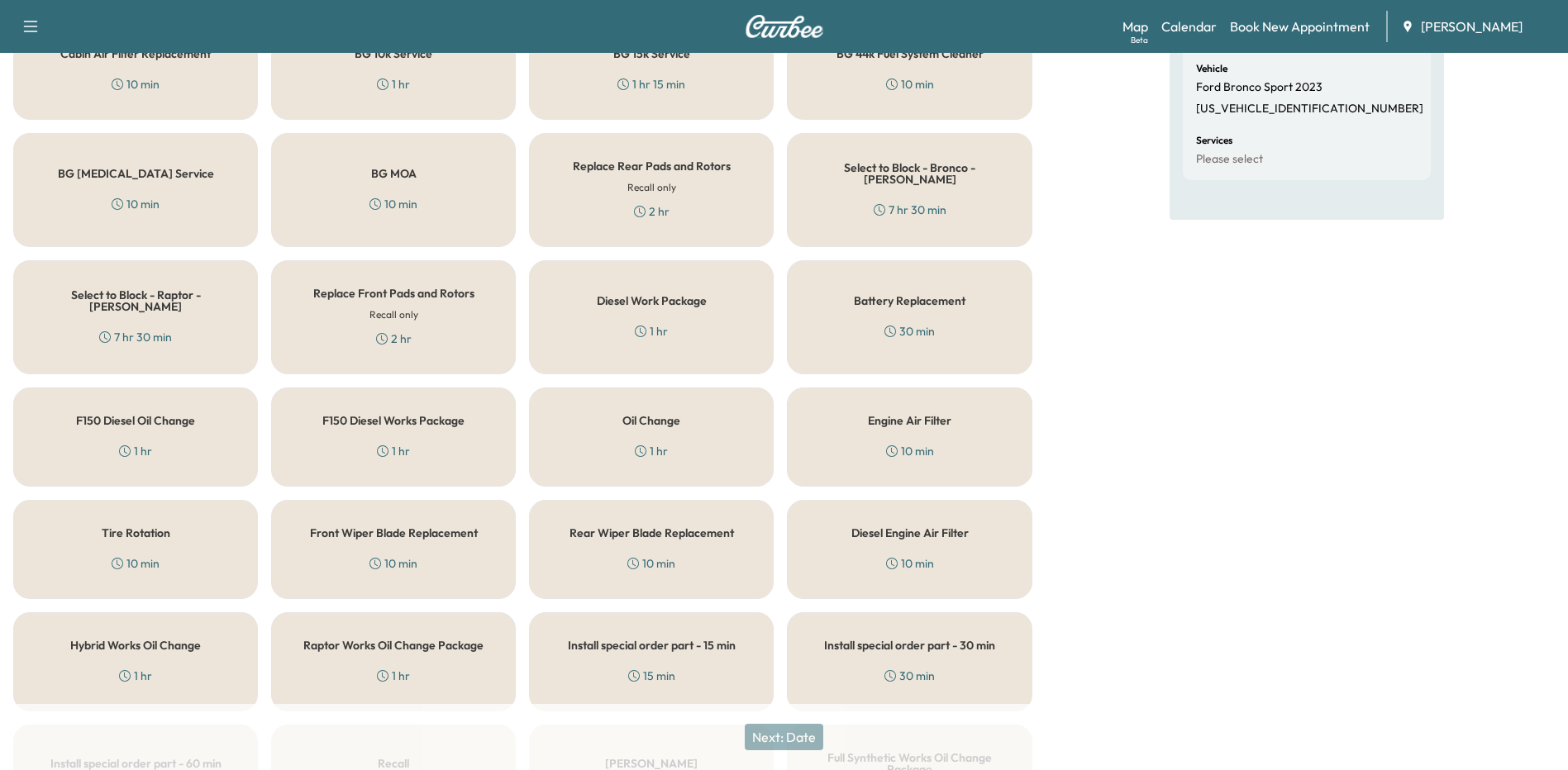
scroll to position [48, 0]
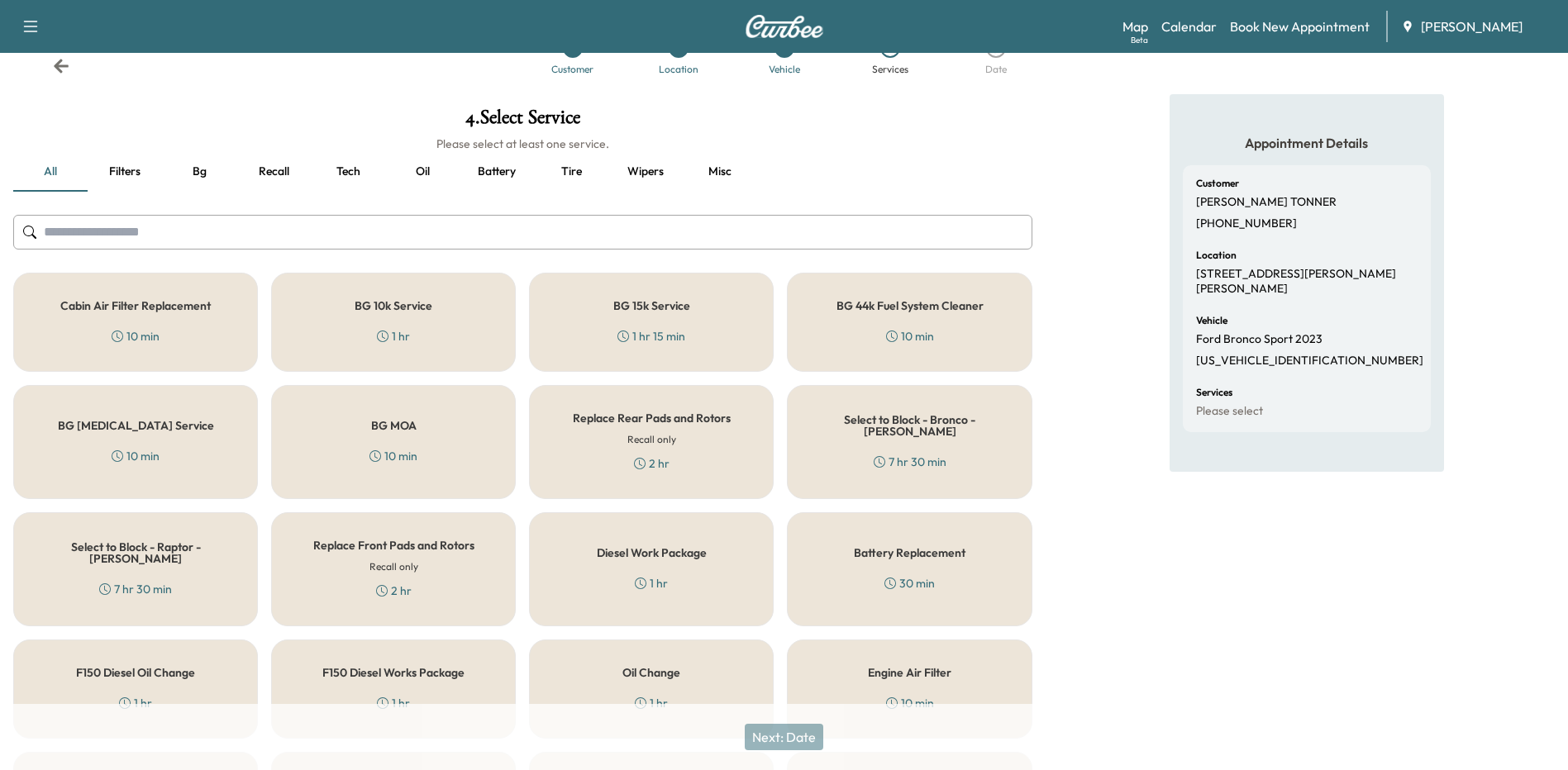
click at [426, 181] on button "Oil" at bounding box center [422, 172] width 74 height 40
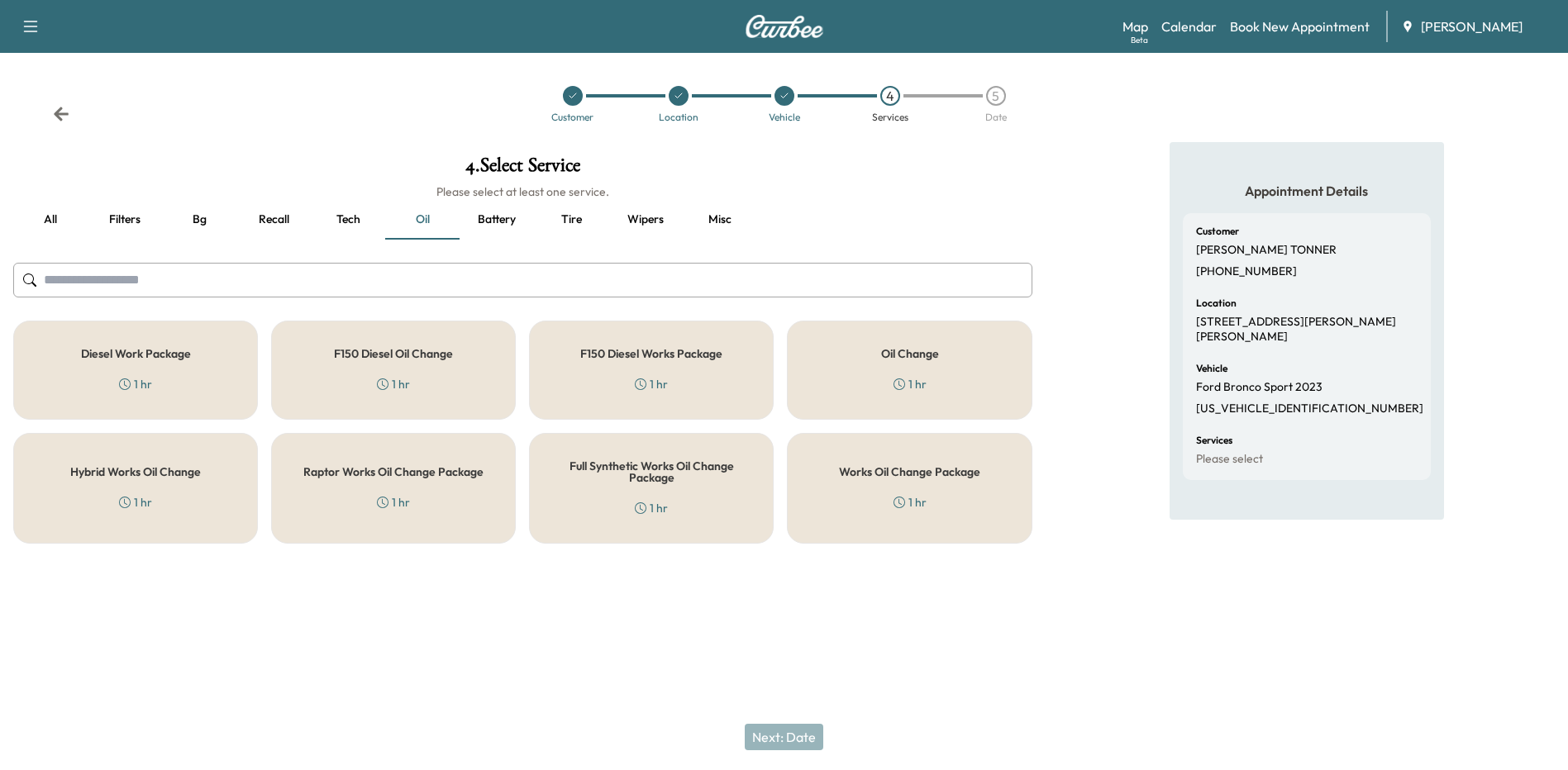
scroll to position [0, 0]
click at [957, 502] on div "Works Oil Change Package 1 hr" at bounding box center [917, 488] width 247 height 111
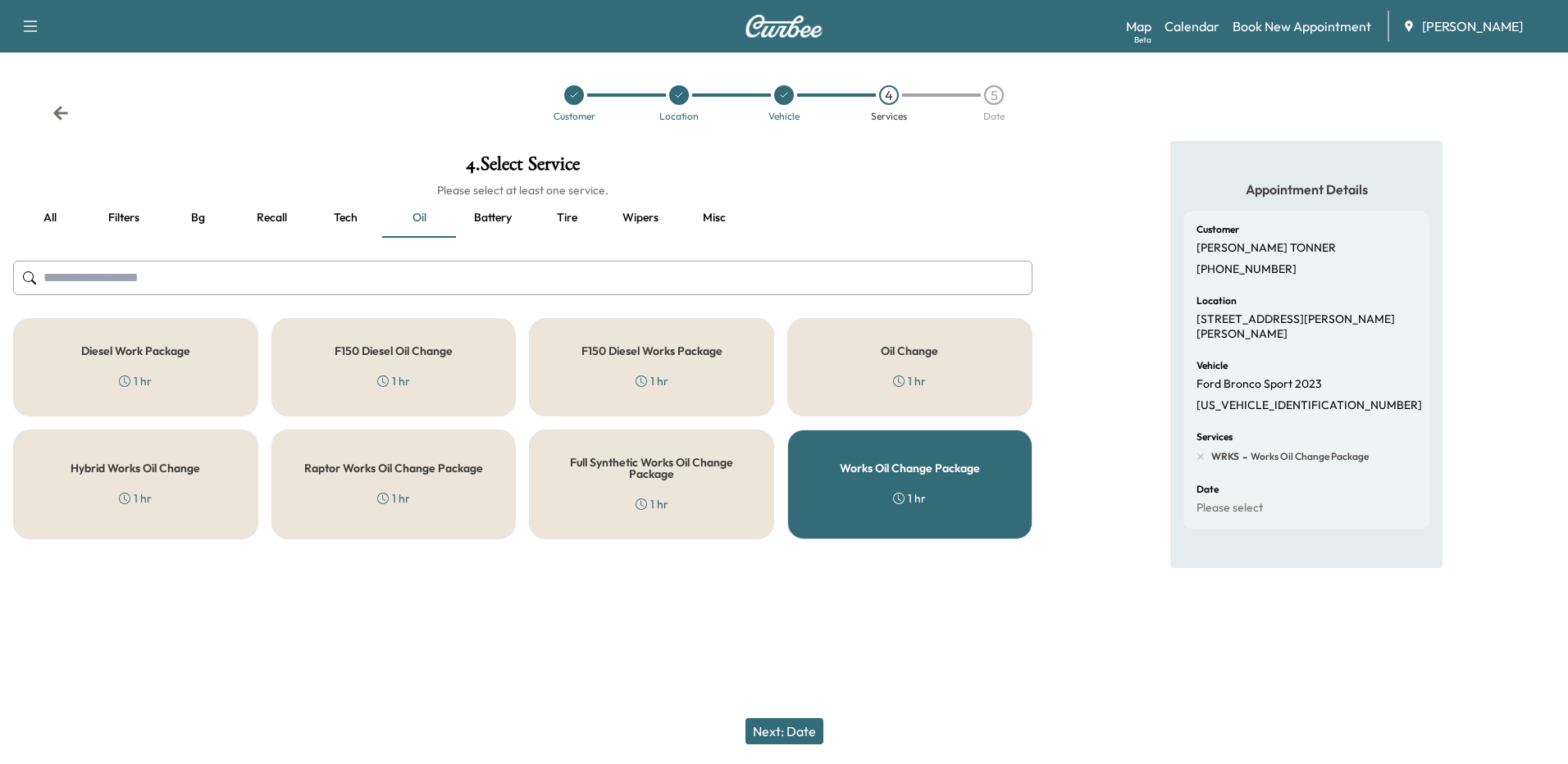
click at [775, 728] on button "Next: Date" at bounding box center [784, 732] width 78 height 26
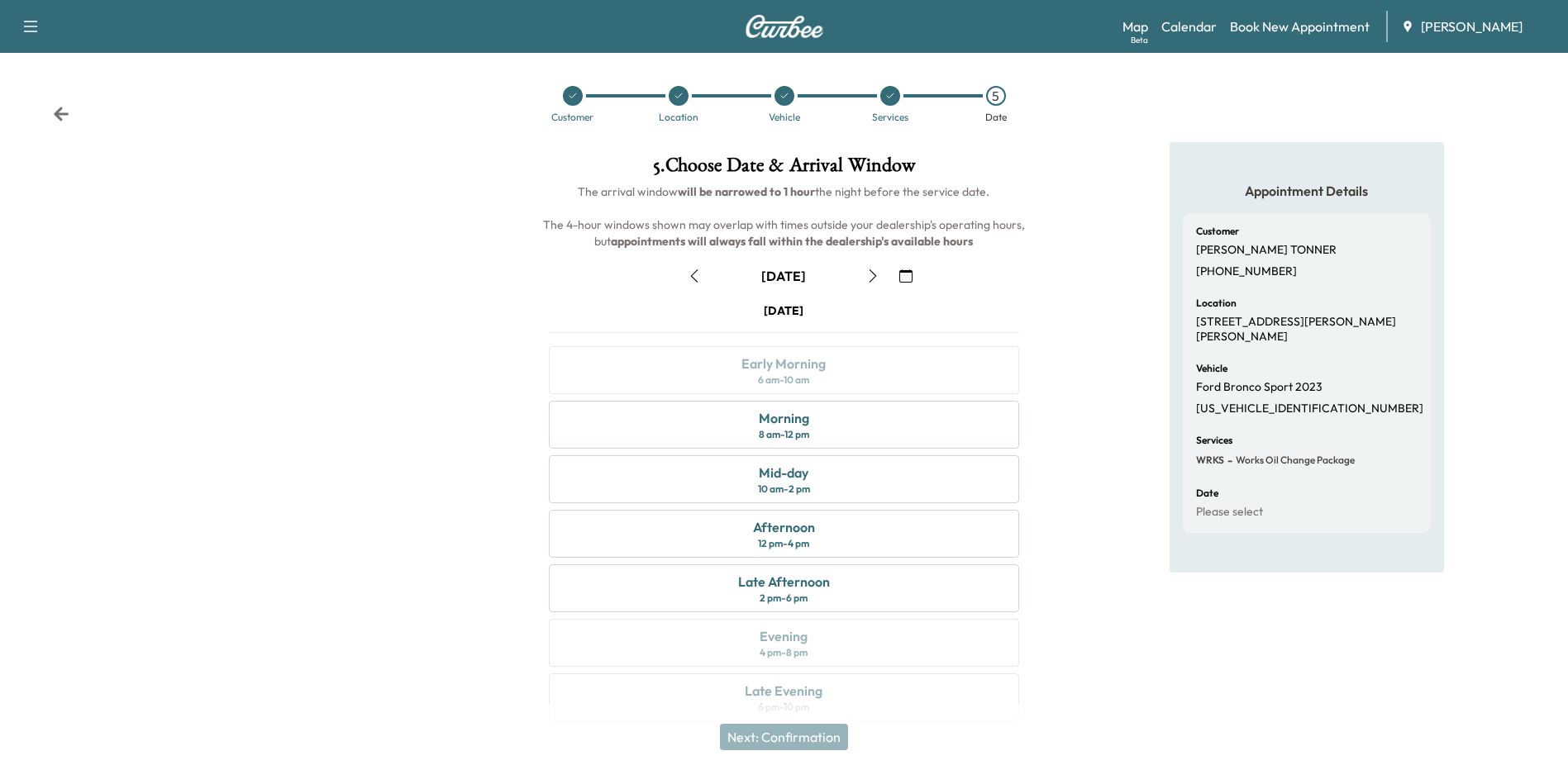
drag, startPoint x: 826, startPoint y: 425, endPoint x: 839, endPoint y: 432, distance: 14.8
click at [827, 426] on div "Morning 8 am - 12 pm" at bounding box center [783, 425] width 470 height 48
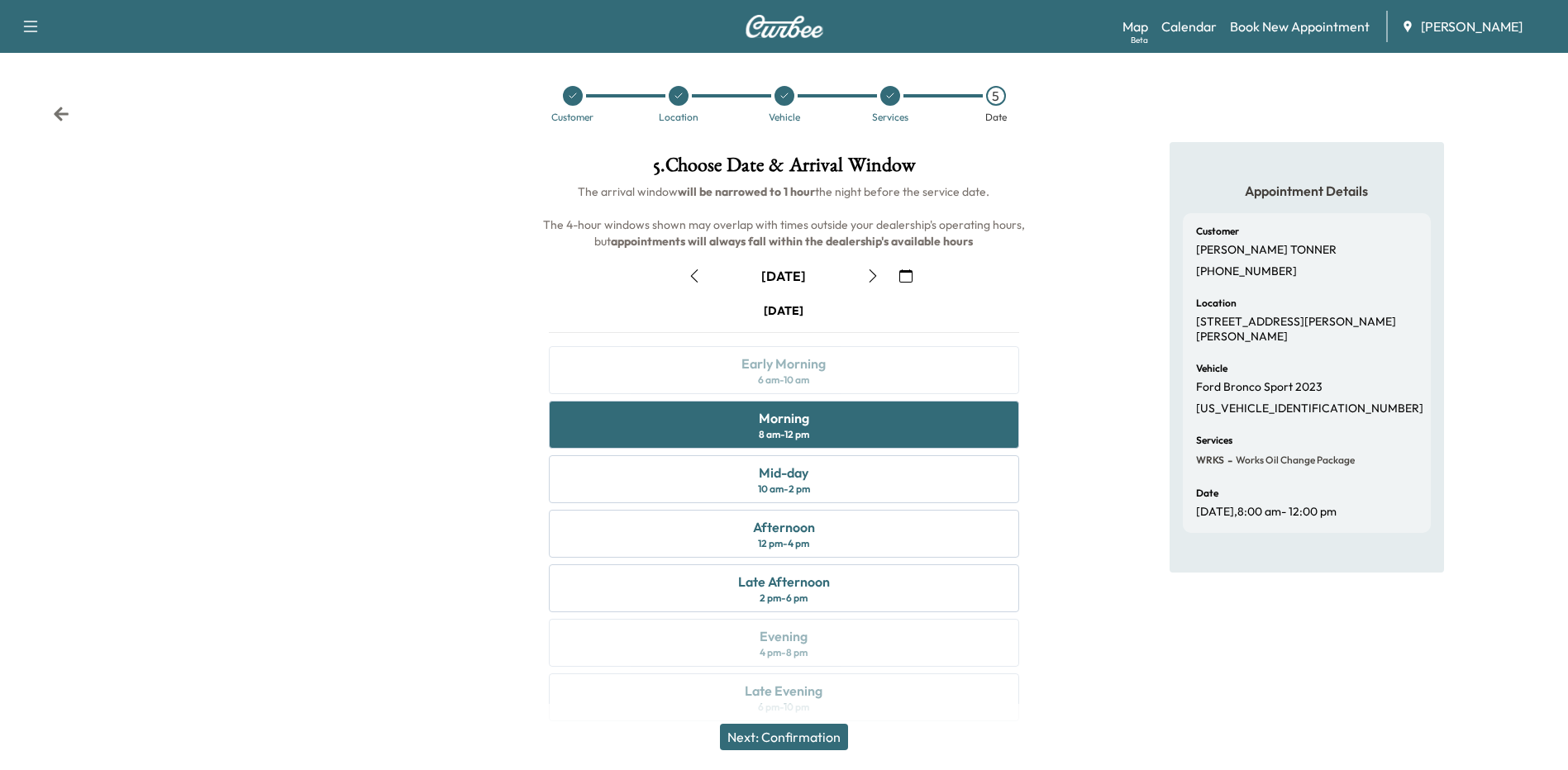
drag, startPoint x: 834, startPoint y: 736, endPoint x: 965, endPoint y: 681, distance: 142.1
click at [834, 736] on button "Next: Confirmation" at bounding box center [784, 737] width 128 height 27
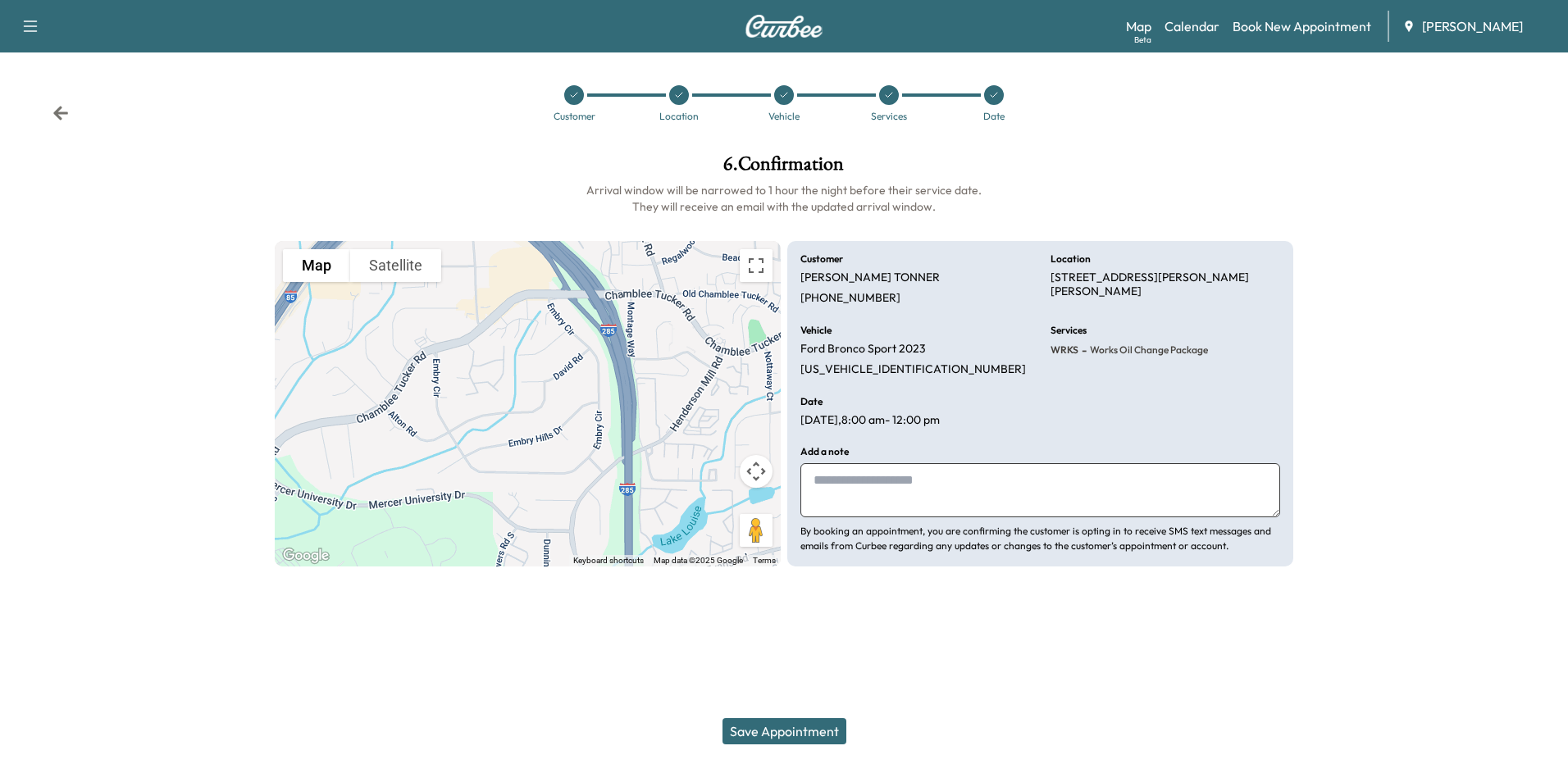
click at [824, 732] on button "Save Appointment" at bounding box center [784, 732] width 124 height 26
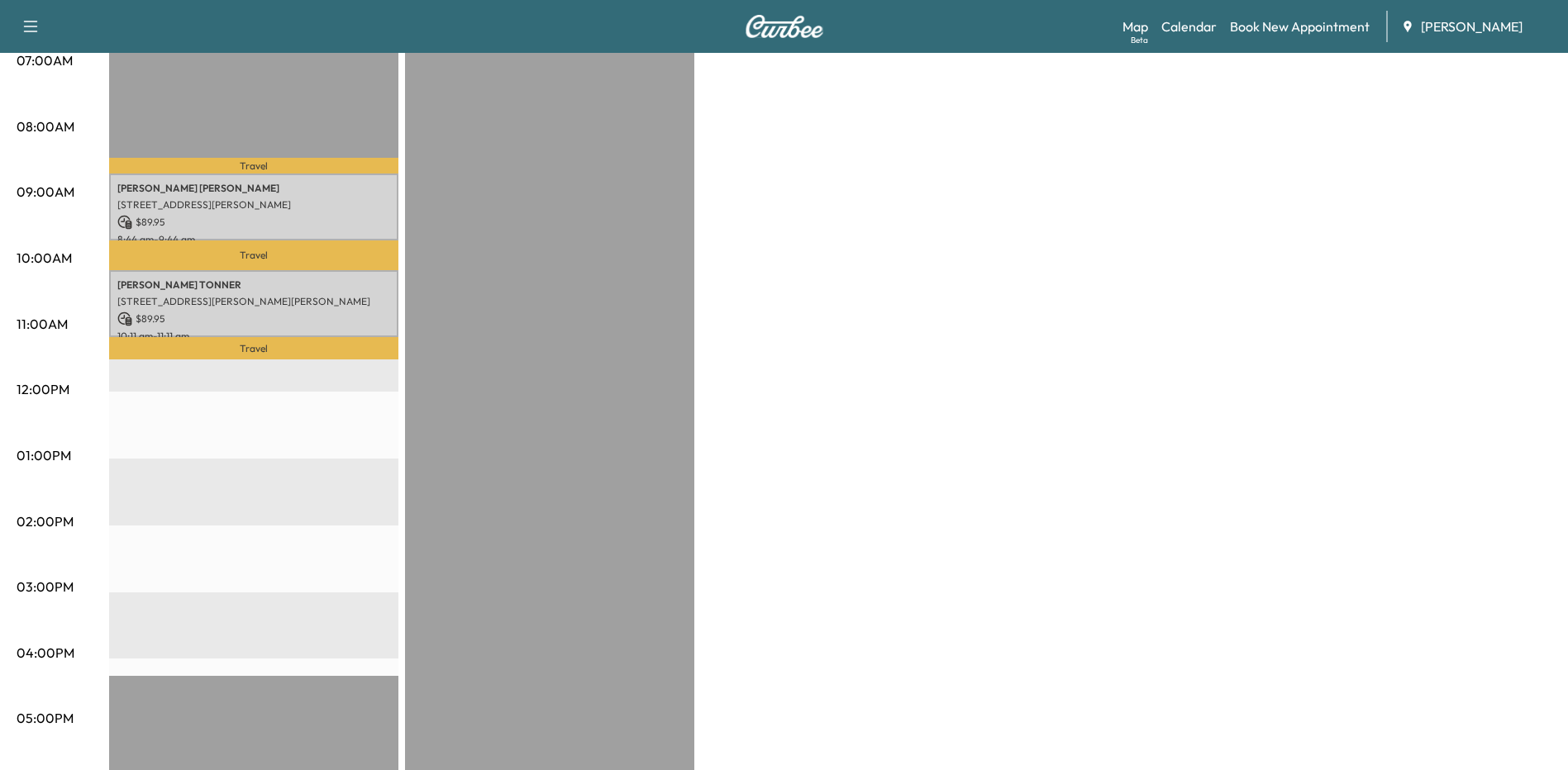
scroll to position [413, 0]
